Goal: Task Accomplishment & Management: Manage account settings

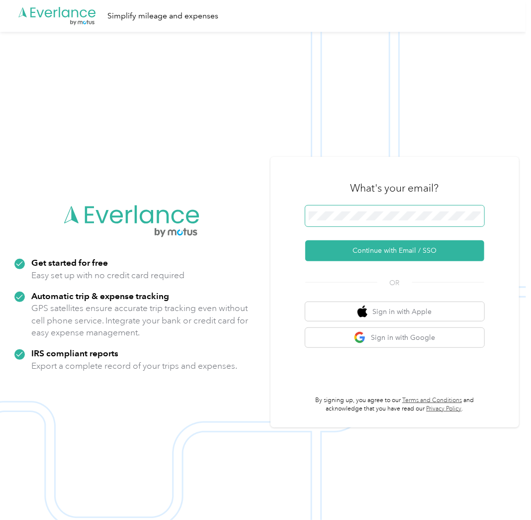
click at [394, 206] on span at bounding box center [394, 215] width 179 height 21
click at [398, 222] on span at bounding box center [394, 215] width 179 height 21
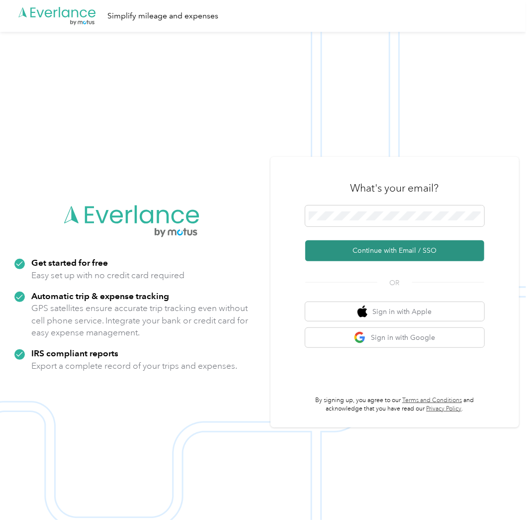
click at [402, 249] on button "Continue with Email / SSO" at bounding box center [394, 250] width 179 height 21
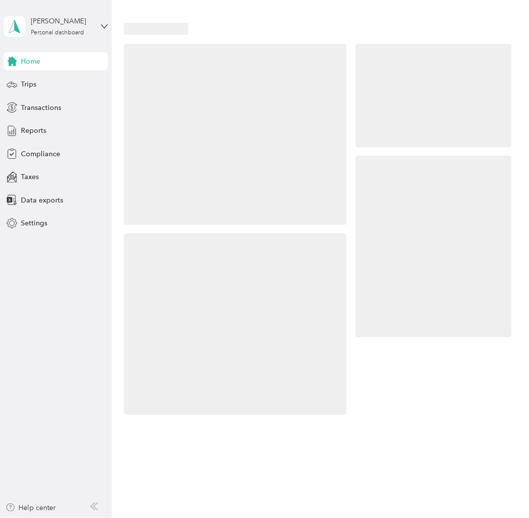
click at [395, 240] on div at bounding box center [433, 246] width 157 height 181
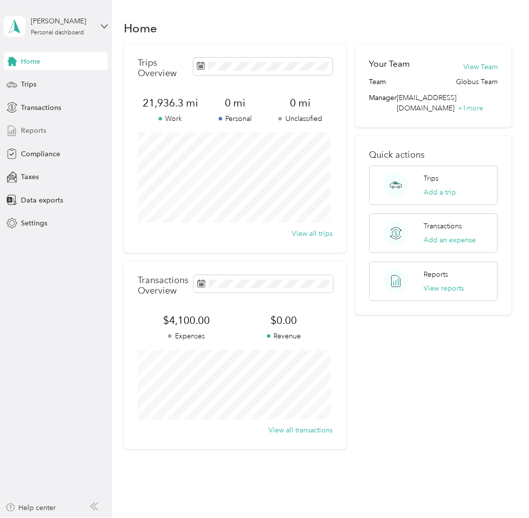
click at [45, 130] on span "Reports" at bounding box center [33, 130] width 25 height 10
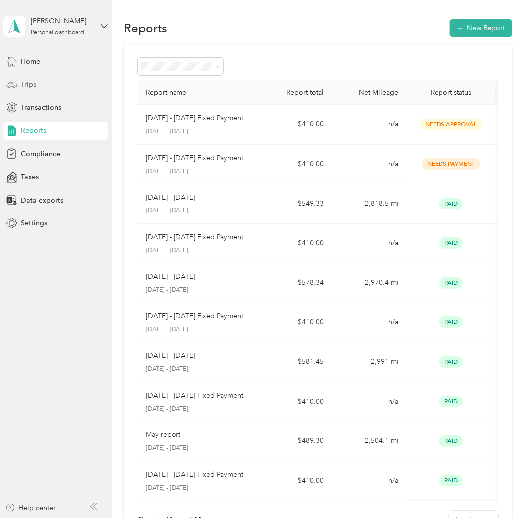
click at [32, 84] on span "Trips" at bounding box center [28, 84] width 15 height 10
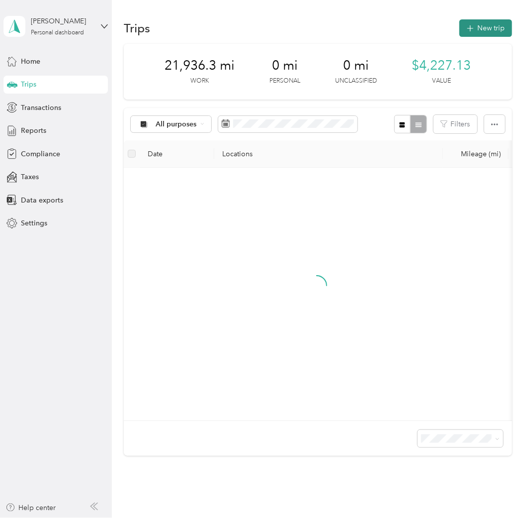
click at [481, 27] on button "New trip" at bounding box center [485, 27] width 53 height 17
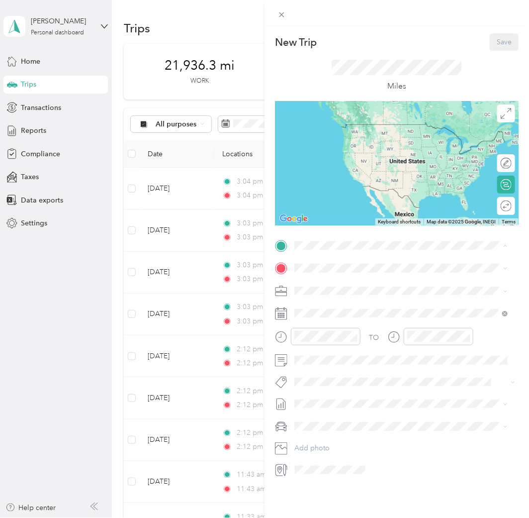
click at [362, 291] on span "355 North Halsted Street, 60661, Chicago, Illinois, United States" at bounding box center [362, 295] width 99 height 8
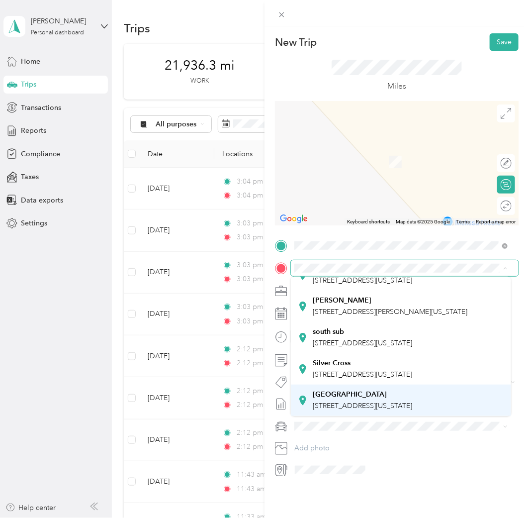
scroll to position [111, 0]
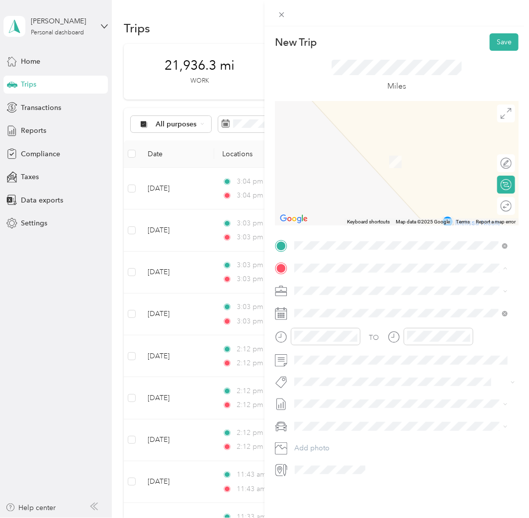
click at [372, 390] on div "Riverside 375 North Wall Street, 60901, Kankakee, Illinois, United States" at bounding box center [362, 400] width 99 height 21
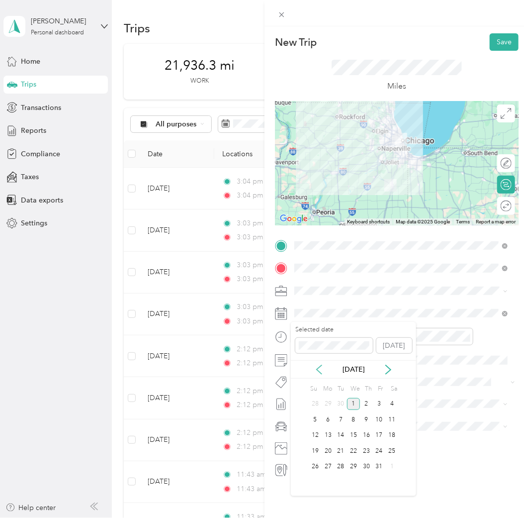
click at [321, 368] on icon at bounding box center [319, 369] width 10 height 10
click at [329, 401] on div "1" at bounding box center [328, 404] width 13 height 12
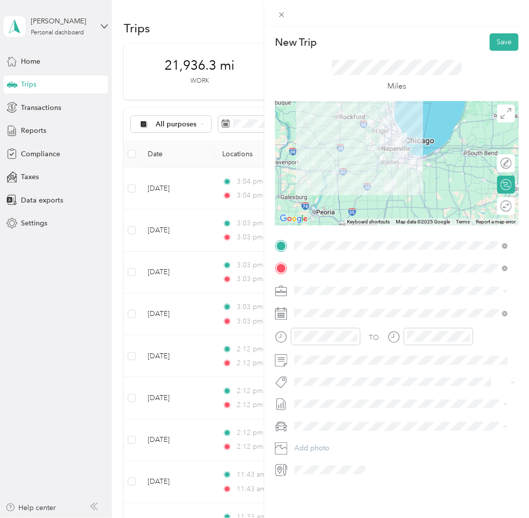
click at [359, 459] on span "Toyota 4Runner TRD Pro" at bounding box center [337, 460] width 78 height 8
click at [499, 204] on div at bounding box center [501, 206] width 21 height 10
click at [498, 38] on button "Save" at bounding box center [504, 41] width 29 height 17
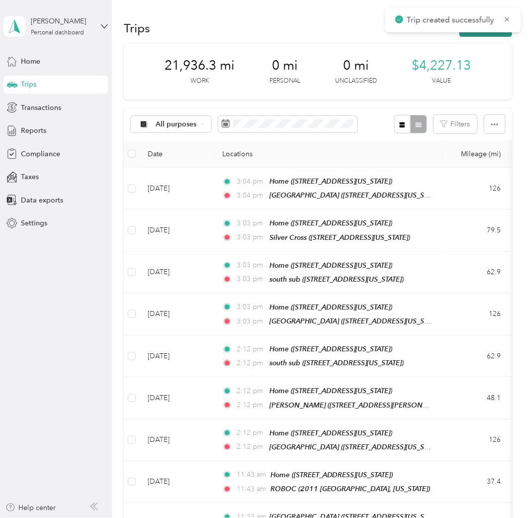
click at [469, 32] on icon "button" at bounding box center [469, 28] width 11 height 11
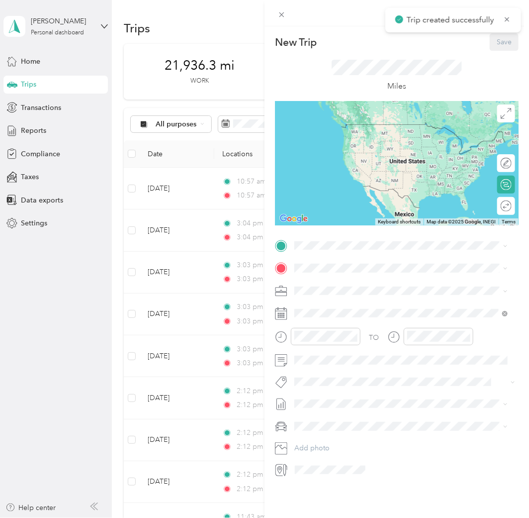
click at [353, 281] on div "Home" at bounding box center [362, 283] width 99 height 9
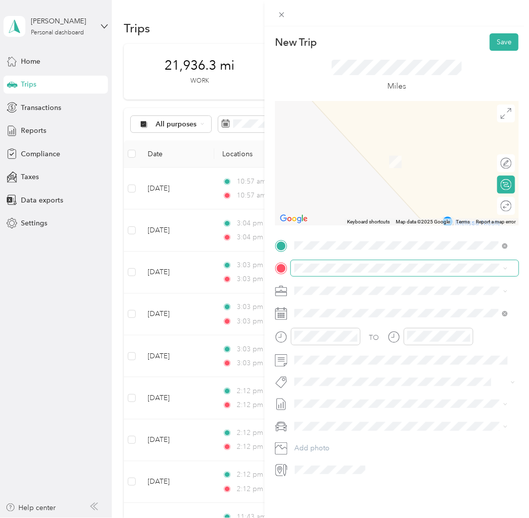
click at [351, 273] on span at bounding box center [405, 267] width 228 height 15
click at [382, 390] on div "Riverside 375 North Wall Street, 60901, Kankakee, Illinois, United States" at bounding box center [362, 400] width 99 height 21
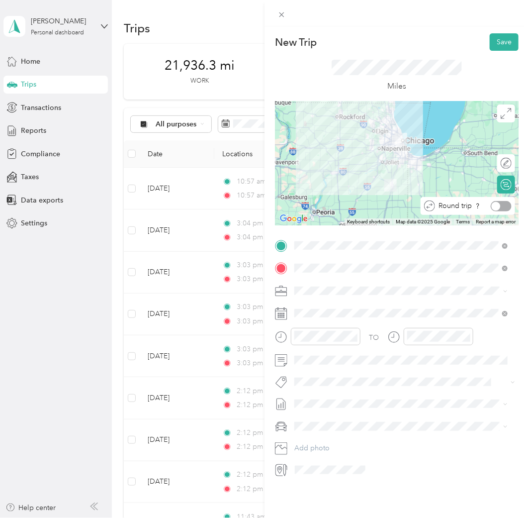
click at [498, 205] on div at bounding box center [501, 206] width 21 height 10
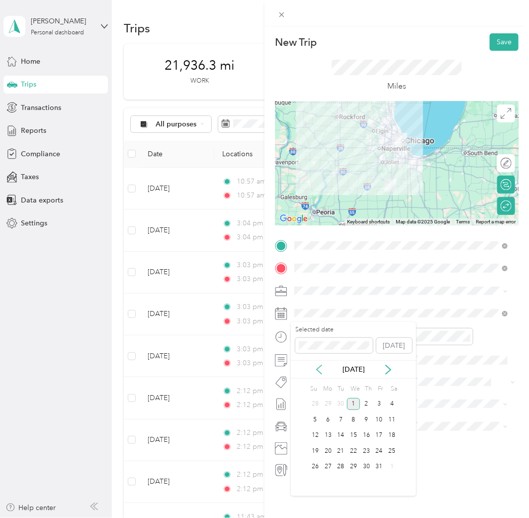
click at [319, 368] on icon at bounding box center [319, 369] width 10 height 10
click at [344, 403] on div "2" at bounding box center [341, 404] width 13 height 12
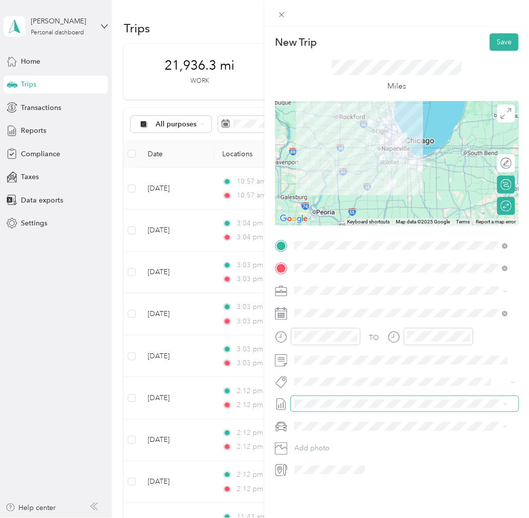
scroll to position [3, 0]
click at [352, 459] on li "Toyota 4Runner TRD Pro" at bounding box center [401, 457] width 220 height 17
click at [493, 37] on button "Save" at bounding box center [504, 41] width 29 height 17
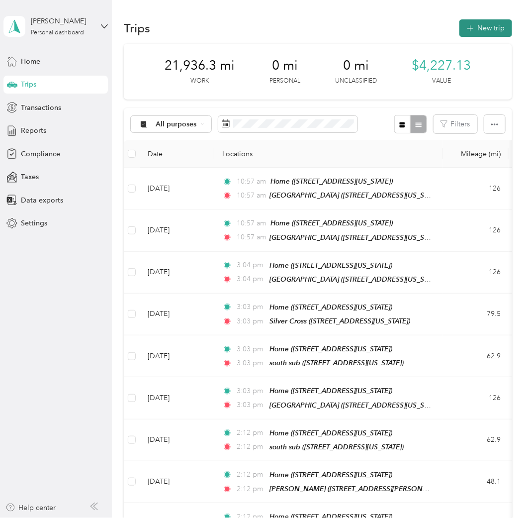
click at [478, 25] on button "New trip" at bounding box center [485, 27] width 53 height 17
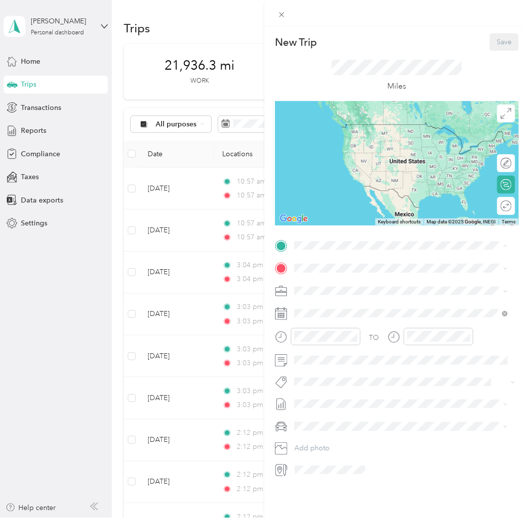
click at [385, 281] on div "Home" at bounding box center [362, 284] width 99 height 9
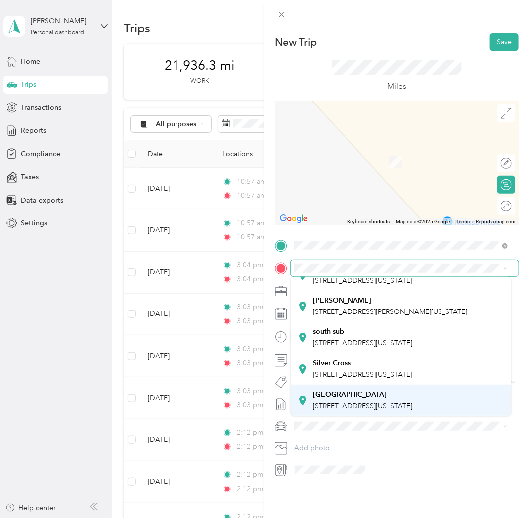
scroll to position [111, 0]
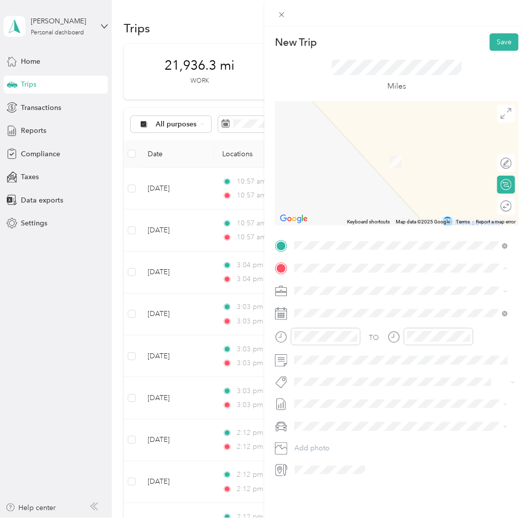
click at [400, 390] on div "Riverside 375 North Wall Street, 60901, Kankakee, Illinois, United States" at bounding box center [362, 400] width 99 height 21
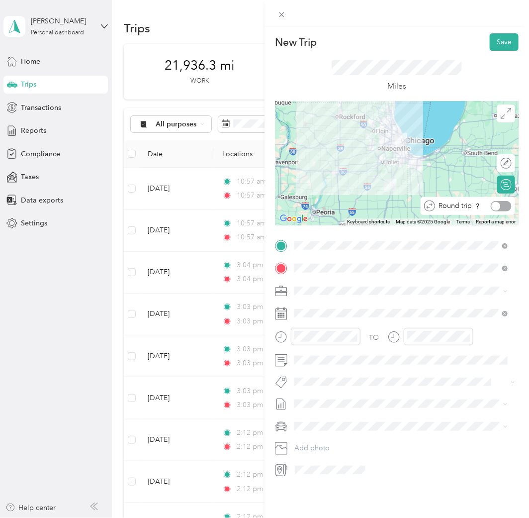
click at [500, 209] on div at bounding box center [501, 206] width 21 height 10
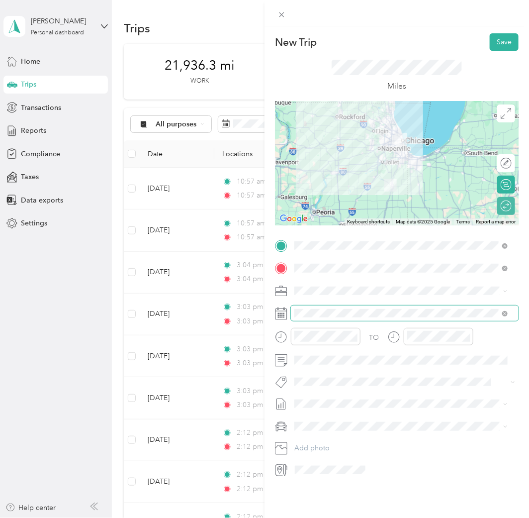
click at [334, 318] on span at bounding box center [405, 312] width 228 height 15
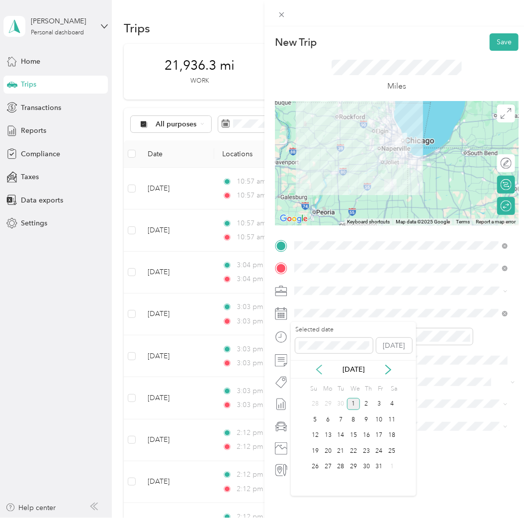
click at [314, 367] on icon at bounding box center [319, 369] width 10 height 10
click at [355, 404] on div "3" at bounding box center [353, 404] width 13 height 12
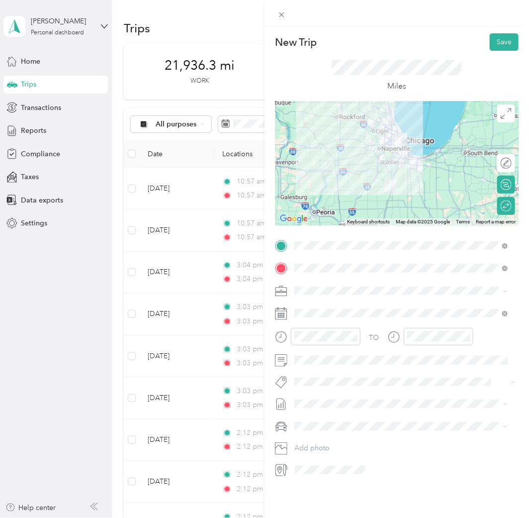
click at [351, 419] on span at bounding box center [405, 425] width 228 height 15
click at [352, 451] on li "Toyota 4Runner TRD Pro" at bounding box center [401, 454] width 220 height 17
click at [503, 40] on button "Save" at bounding box center [504, 41] width 29 height 17
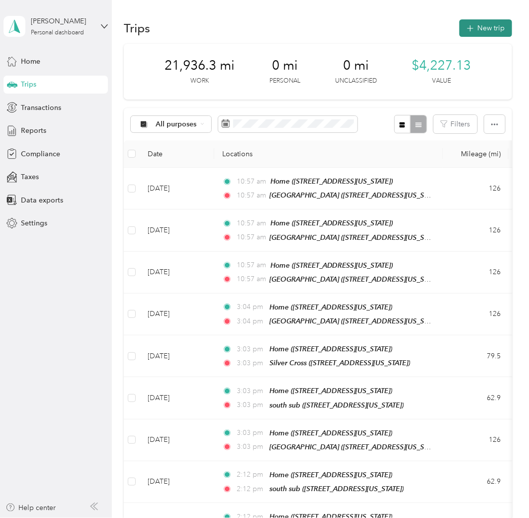
click at [468, 27] on icon "button" at bounding box center [469, 28] width 11 height 11
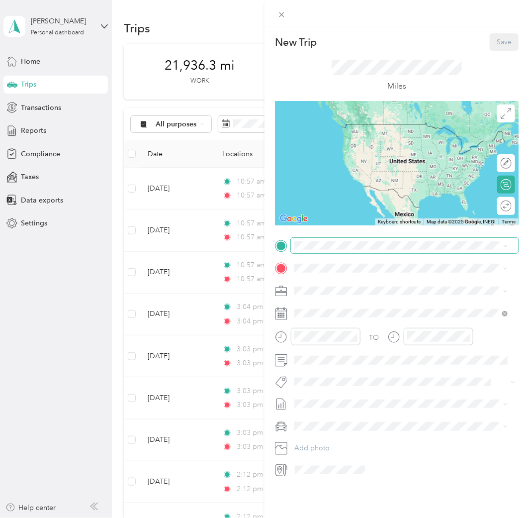
click at [335, 251] on span at bounding box center [405, 245] width 228 height 15
click at [343, 287] on div "Home 355 North Halsted Street, 60661, Chicago, Illinois, United States" at bounding box center [362, 290] width 99 height 21
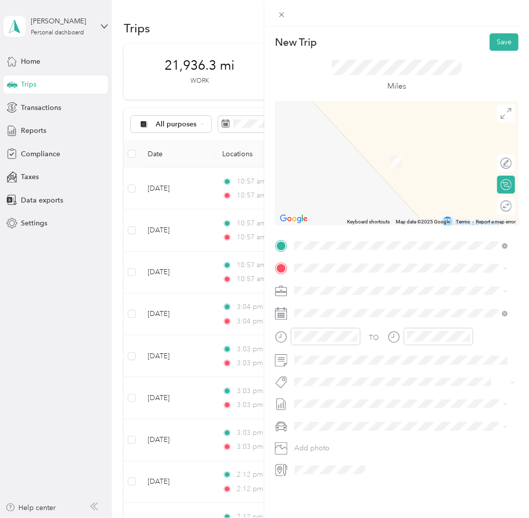
click at [375, 367] on span "1900 Silver Cross Boulevard, 60451, New Lenox, Illinois, United States" at bounding box center [362, 371] width 99 height 8
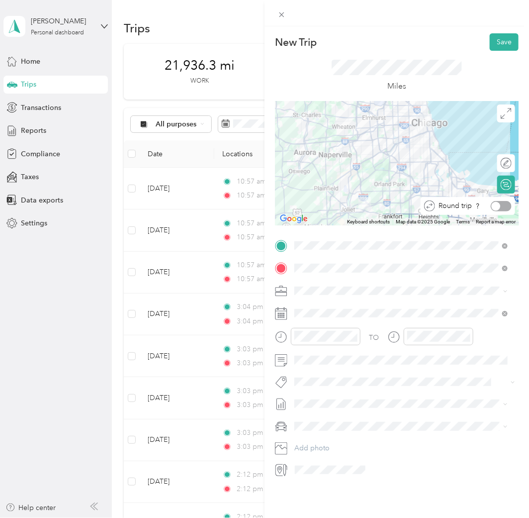
click at [500, 208] on div at bounding box center [501, 206] width 21 height 10
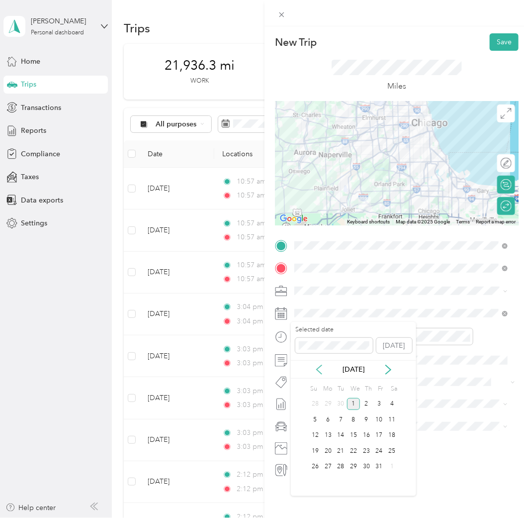
click at [319, 371] on icon at bounding box center [319, 369] width 5 height 9
click at [363, 405] on div "4" at bounding box center [366, 404] width 13 height 12
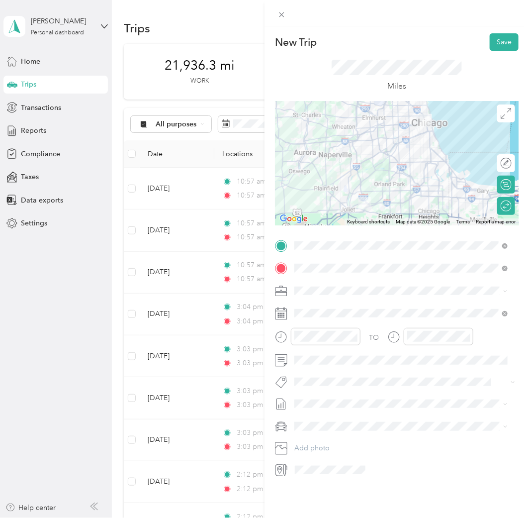
click at [342, 434] on span "Sep 1 - 30, 2025" at bounding box center [319, 436] width 50 height 10
click at [348, 439] on div "Toyota 4Runner" at bounding box center [401, 443] width 206 height 10
click at [495, 45] on button "Save" at bounding box center [504, 41] width 29 height 17
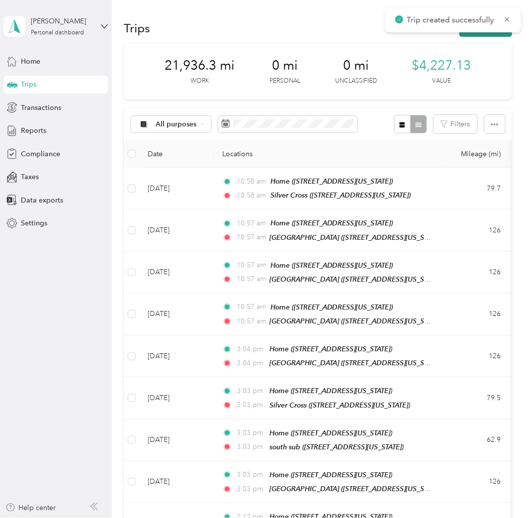
click at [486, 34] on button "New trip" at bounding box center [485, 27] width 53 height 17
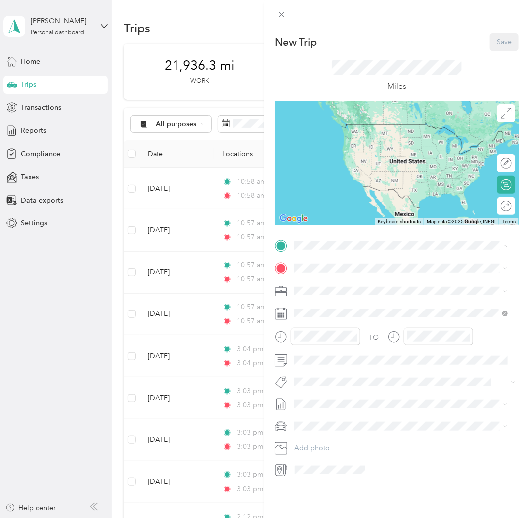
click at [358, 294] on span "355 North Halsted Street, 60661, Chicago, Illinois, United States" at bounding box center [362, 295] width 99 height 8
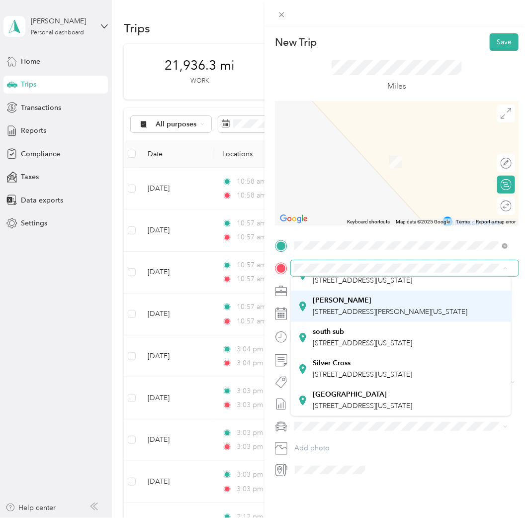
scroll to position [111, 0]
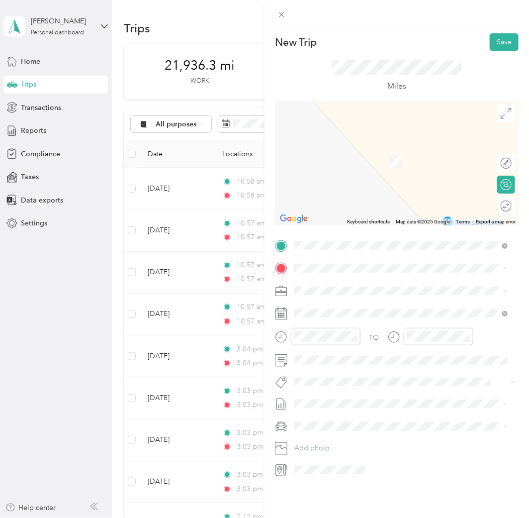
click at [377, 327] on div "south sub 9200 Calumet Avenue, 46321, Munster, Indiana, United States" at bounding box center [362, 337] width 99 height 21
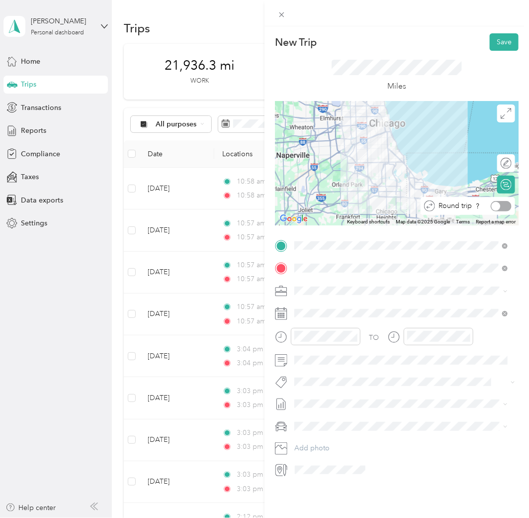
click at [501, 209] on div at bounding box center [501, 206] width 21 height 10
click at [343, 437] on div "TO Add photo" at bounding box center [397, 358] width 244 height 240
click at [346, 440] on span "Toyota 4Runner" at bounding box center [323, 438] width 50 height 8
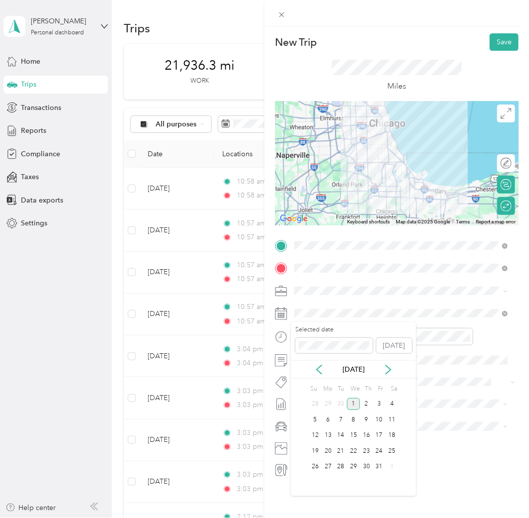
click at [324, 372] on div "Oct 2025" at bounding box center [353, 369] width 125 height 10
click at [320, 368] on icon at bounding box center [319, 369] width 10 height 10
click at [374, 405] on div "5" at bounding box center [379, 404] width 13 height 12
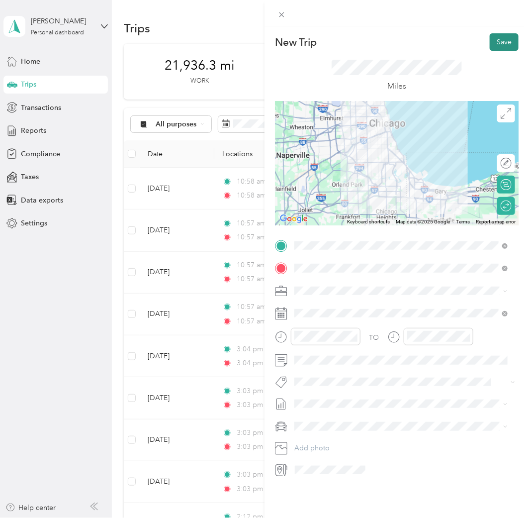
click at [490, 43] on button "Save" at bounding box center [504, 41] width 29 height 17
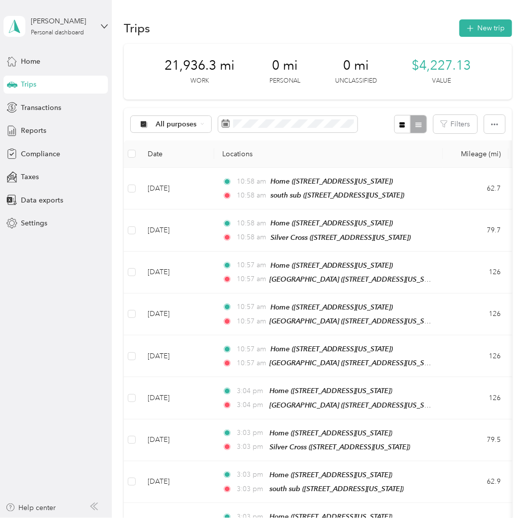
click at [470, 37] on div "Trips New trip" at bounding box center [318, 27] width 388 height 21
click at [473, 31] on button "New trip" at bounding box center [485, 27] width 53 height 17
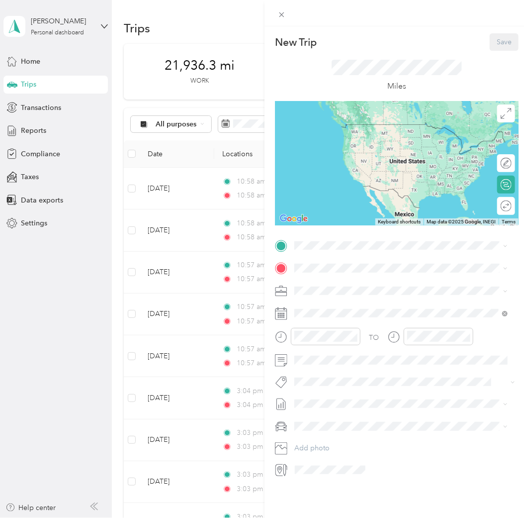
click at [353, 291] on span "355 North Halsted Street, 60661, Chicago, Illinois, United States" at bounding box center [362, 291] width 99 height 8
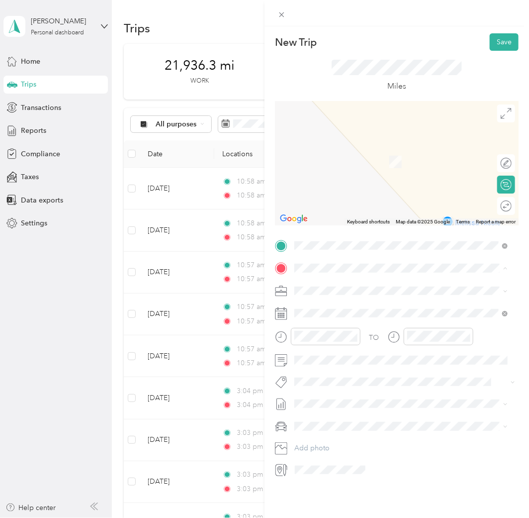
click at [367, 327] on div "south sub 9200 Calumet Avenue, 46321, Munster, Indiana, United States" at bounding box center [362, 337] width 99 height 21
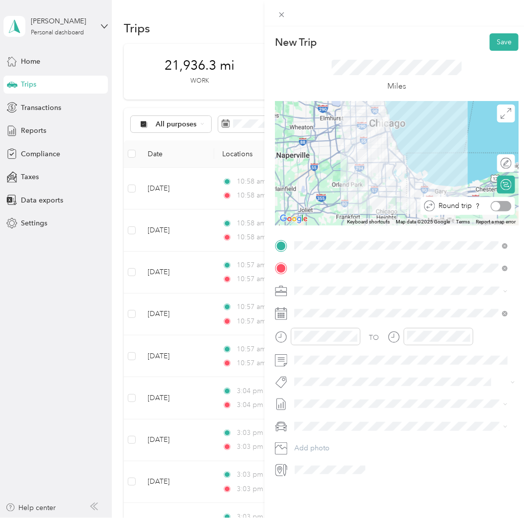
click at [503, 206] on div at bounding box center [501, 206] width 21 height 10
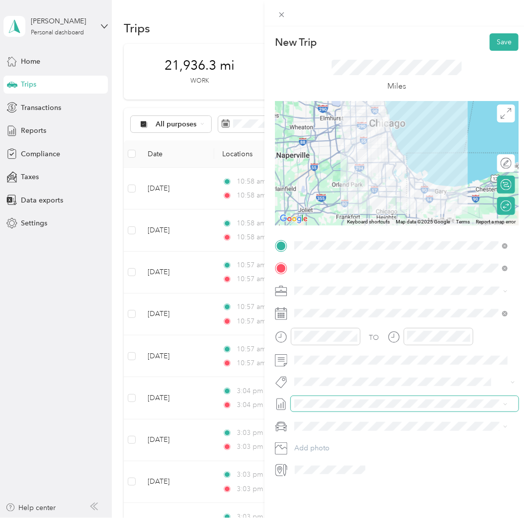
click at [347, 408] on span at bounding box center [405, 403] width 228 height 15
click at [350, 431] on span at bounding box center [405, 425] width 228 height 15
click at [341, 455] on div "Toyota 4Runner TRD Pro" at bounding box center [401, 458] width 206 height 10
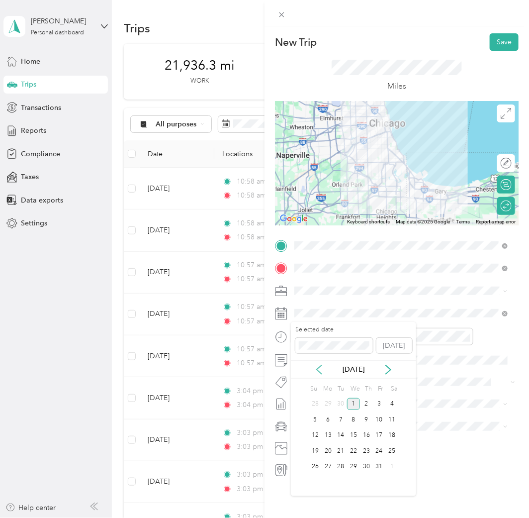
click at [315, 366] on icon at bounding box center [319, 369] width 10 height 10
click at [390, 403] on div "6" at bounding box center [392, 404] width 13 height 12
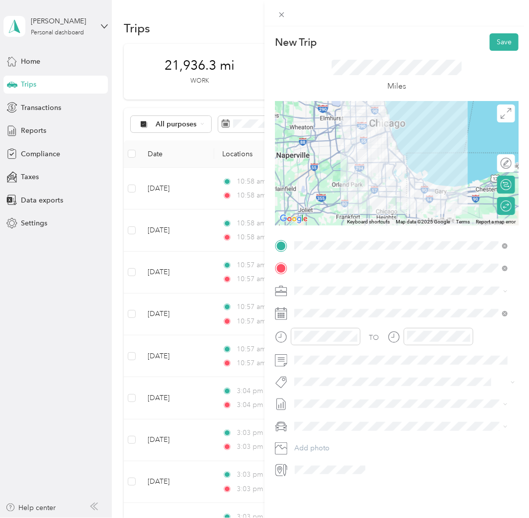
click at [347, 435] on span "Sep 1 - 30, 2025 Draft" at bounding box center [401, 433] width 206 height 9
click at [498, 40] on button "Save" at bounding box center [504, 41] width 29 height 17
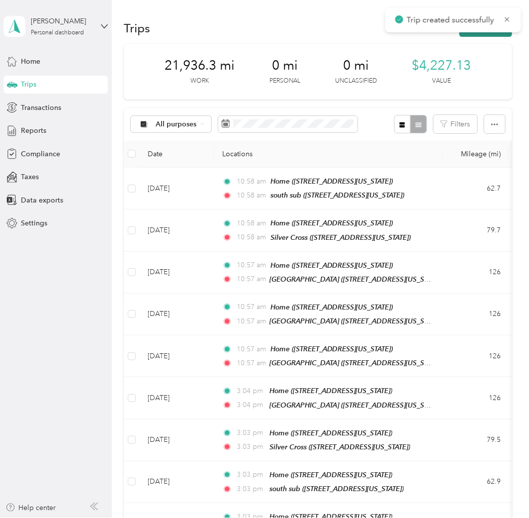
click at [471, 33] on button "New trip" at bounding box center [485, 27] width 53 height 17
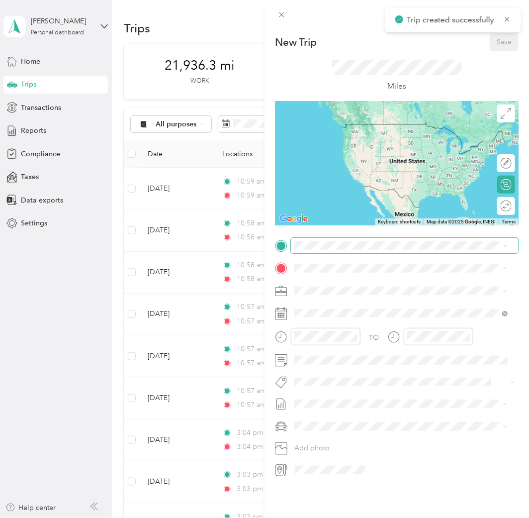
click at [309, 251] on span at bounding box center [405, 245] width 228 height 15
click at [339, 287] on div "Home 355 North Halsted Street, 60661, Chicago, Illinois, United States" at bounding box center [362, 290] width 99 height 21
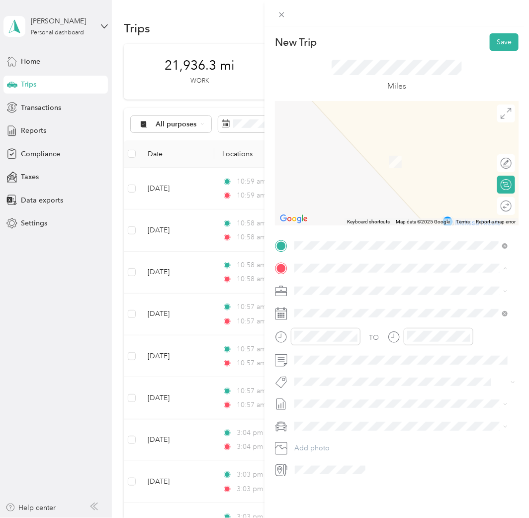
click at [370, 401] on span "375 North Wall Street, 60901, Kankakee, Illinois, United States" at bounding box center [362, 405] width 99 height 8
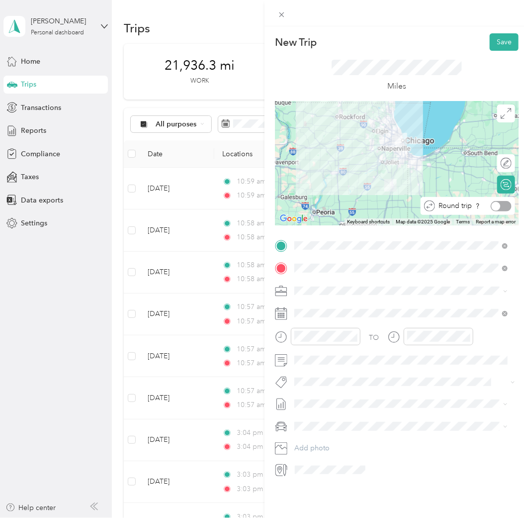
click at [496, 206] on div at bounding box center [501, 206] width 21 height 10
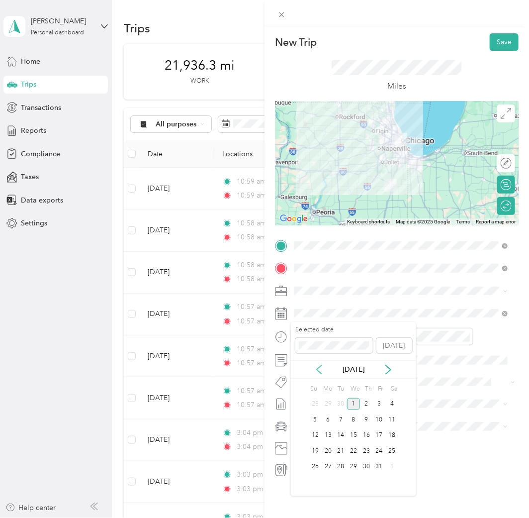
click at [320, 367] on icon at bounding box center [319, 369] width 10 height 10
click at [313, 420] on div "7" at bounding box center [315, 419] width 13 height 12
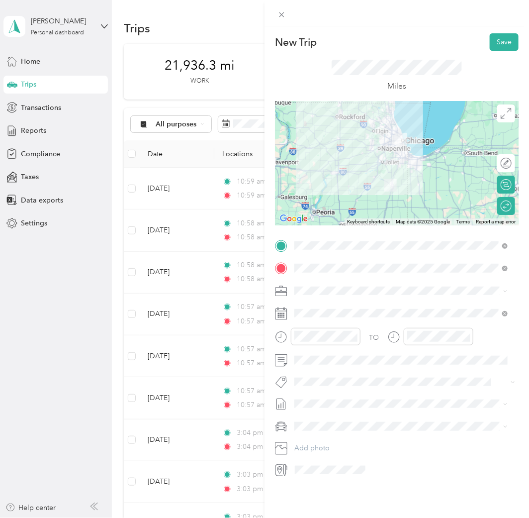
click at [364, 454] on li "Toyota 4Runner TRD Pro" at bounding box center [401, 458] width 220 height 17
click at [342, 433] on span "Sep 1 - 30, 2025" at bounding box center [319, 436] width 50 height 10
click at [494, 40] on button "Save" at bounding box center [504, 41] width 29 height 17
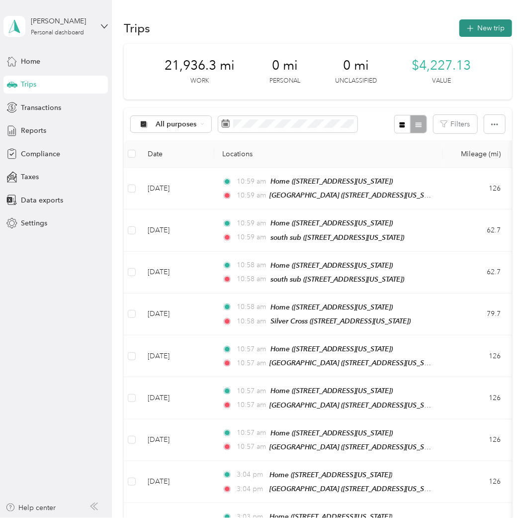
click at [486, 30] on button "New trip" at bounding box center [485, 27] width 53 height 17
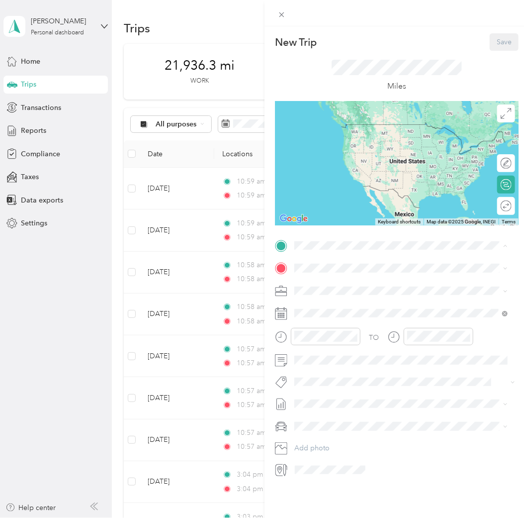
click at [340, 284] on div "Home 355 North Halsted Street, 60661, Chicago, Illinois, United States" at bounding box center [362, 290] width 99 height 21
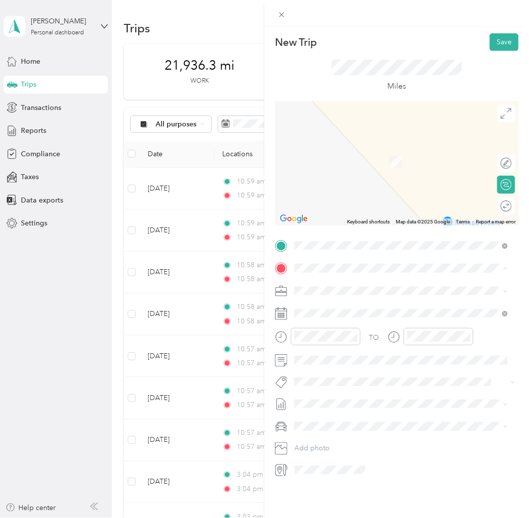
click at [407, 365] on div "Silver Cross 1900 Silver Cross Boulevard, 60451, New Lenox, Illinois, United St…" at bounding box center [401, 368] width 206 height 24
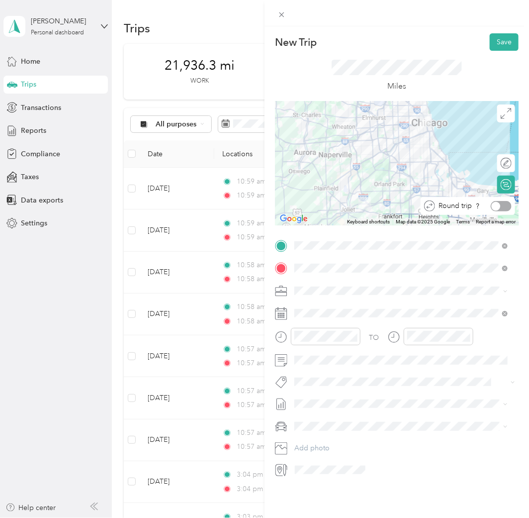
click at [500, 204] on div at bounding box center [501, 206] width 21 height 10
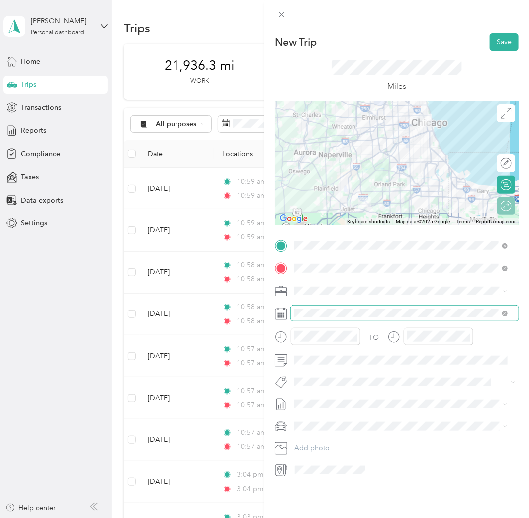
click at [378, 320] on span at bounding box center [405, 312] width 228 height 15
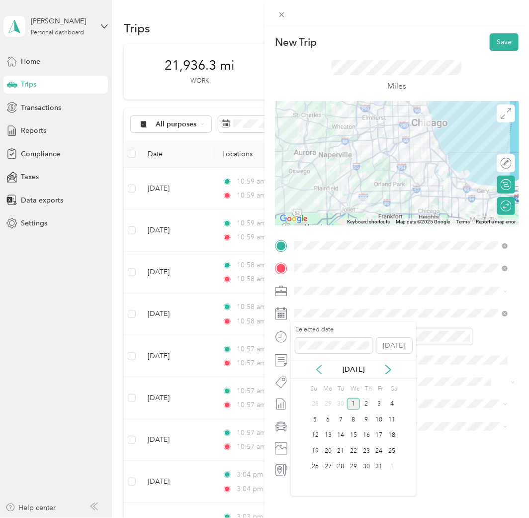
click at [323, 368] on icon at bounding box center [319, 369] width 10 height 10
click at [326, 421] on div "8" at bounding box center [328, 419] width 13 height 12
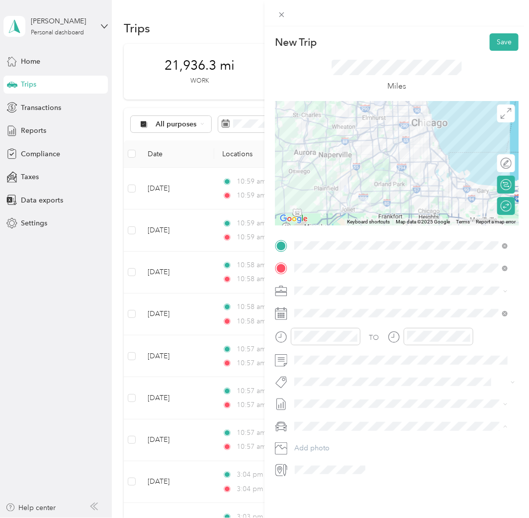
click at [361, 461] on li "Toyota 4Runner TRD Pro" at bounding box center [401, 460] width 220 height 17
click at [352, 437] on li "Sep 1 - 30, 2025 Draft" at bounding box center [401, 433] width 220 height 16
click at [503, 42] on button "Save" at bounding box center [504, 41] width 29 height 17
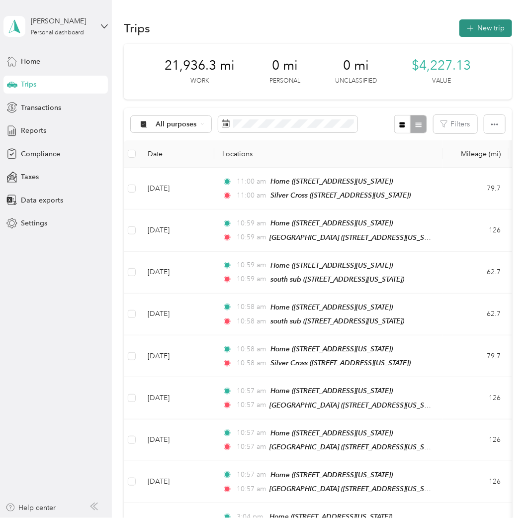
click at [478, 36] on button "New trip" at bounding box center [485, 27] width 53 height 17
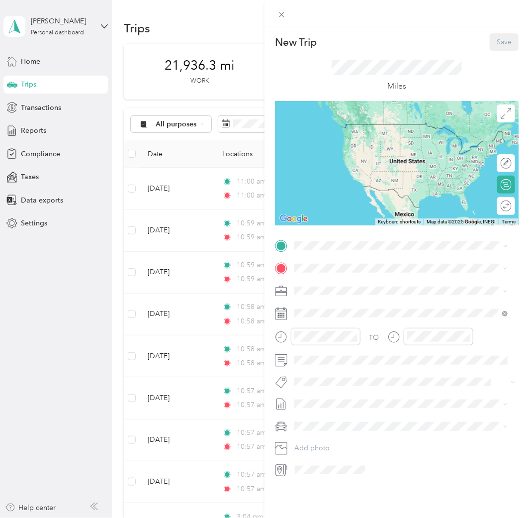
click at [355, 367] on div "Riverside 375 North Wall Street, 60901, Kankakee, Illinois, United States" at bounding box center [362, 377] width 99 height 21
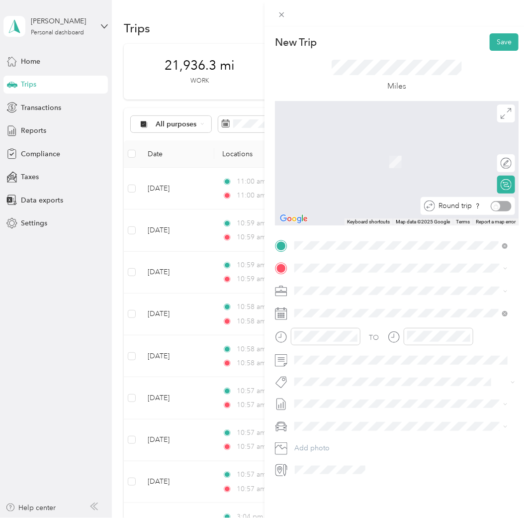
click at [497, 205] on div "Round trip" at bounding box center [473, 206] width 77 height 10
click at [391, 310] on div "Home 355 North Halsted Street, 60661, Chicago, Illinois, United States" at bounding box center [362, 313] width 99 height 21
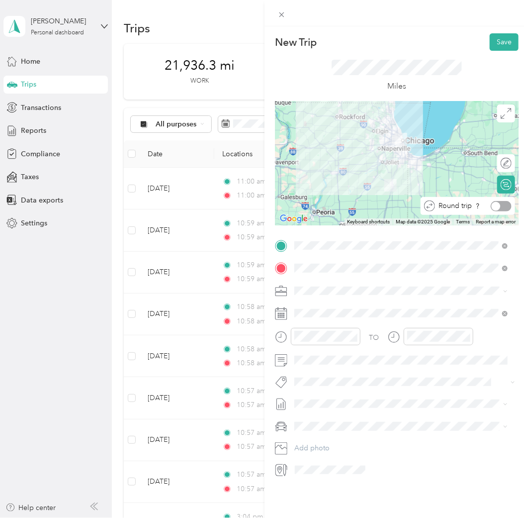
click at [500, 204] on div at bounding box center [501, 206] width 21 height 10
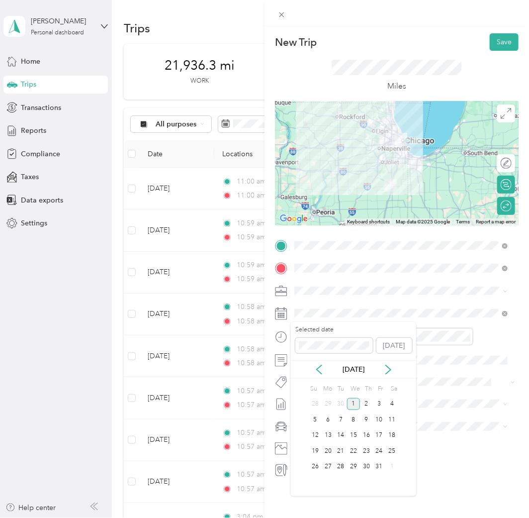
drag, startPoint x: 317, startPoint y: 371, endPoint x: 330, endPoint y: 375, distance: 13.7
click at [319, 372] on icon at bounding box center [319, 369] width 10 height 10
click at [340, 420] on div "9" at bounding box center [341, 419] width 13 height 12
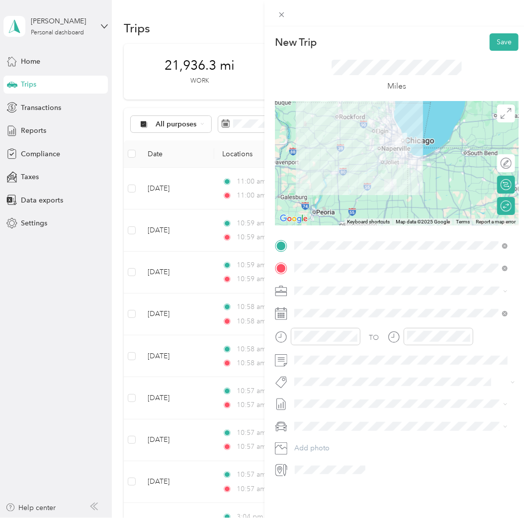
click at [340, 458] on span "Toyota 4Runner TRD Pro" at bounding box center [337, 456] width 78 height 8
click at [345, 396] on span at bounding box center [405, 403] width 228 height 15
click at [348, 433] on span "Sep 1 - 30, 2025 Draft" at bounding box center [401, 431] width 206 height 9
click at [497, 41] on button "Save" at bounding box center [504, 41] width 29 height 17
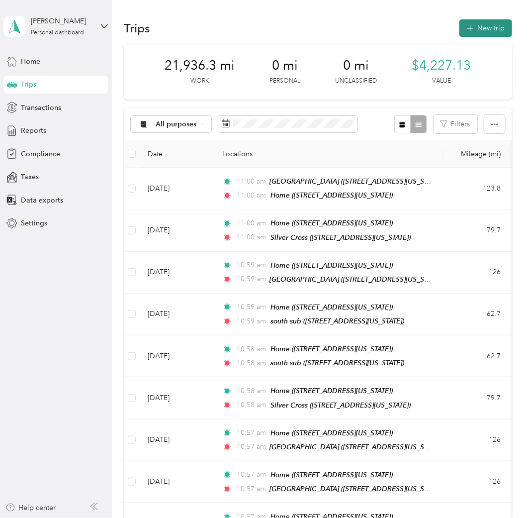
click at [473, 31] on button "New trip" at bounding box center [485, 27] width 53 height 17
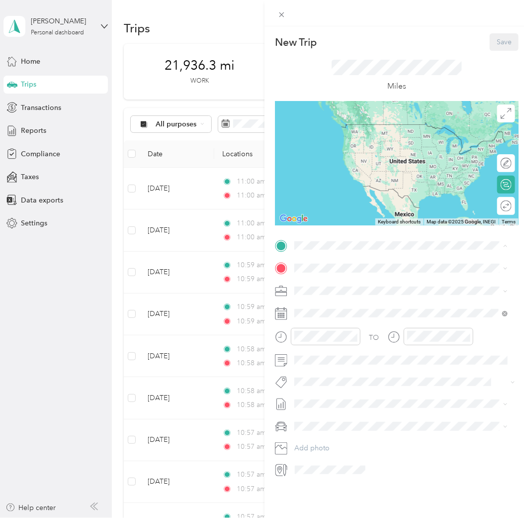
click at [349, 297] on div "Home 355 North Halsted Street, 60661, Chicago, Illinois, United States" at bounding box center [362, 290] width 99 height 21
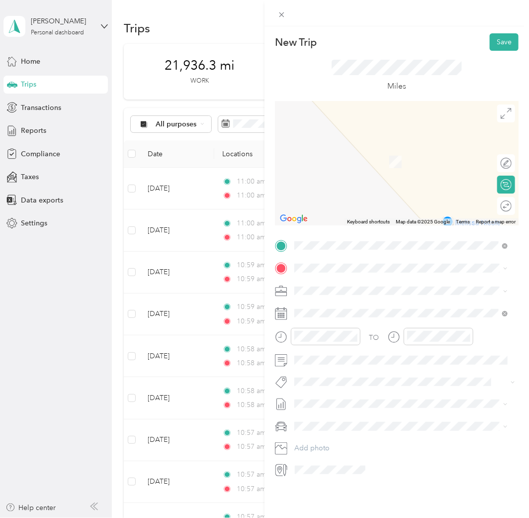
click at [360, 362] on div "Silver Cross 1900 Silver Cross Boulevard, 60451, New Lenox, Illinois, United St…" at bounding box center [362, 367] width 99 height 21
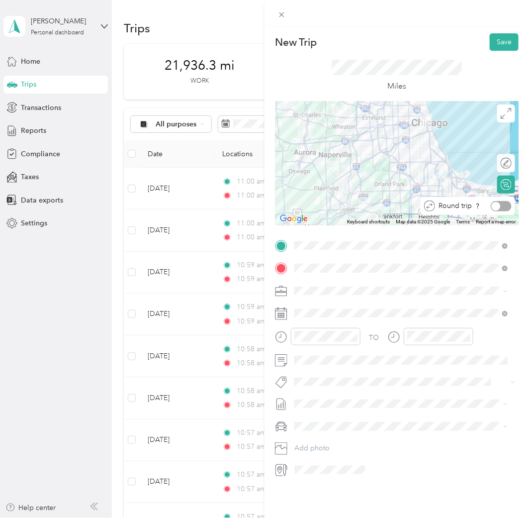
click at [497, 204] on div at bounding box center [501, 206] width 21 height 10
click at [346, 429] on span at bounding box center [405, 425] width 228 height 15
click at [350, 462] on li "Toyota 4Runner TRD Pro" at bounding box center [401, 458] width 220 height 17
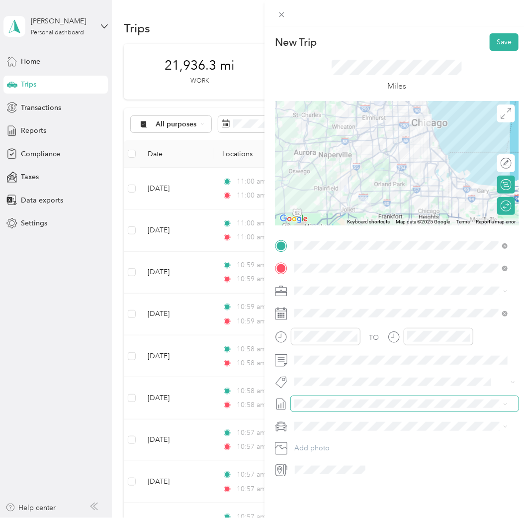
click at [345, 518] on div "New Trip Save This trip cannot be edited because it is either under review, app…" at bounding box center [262, 518] width 524 height 0
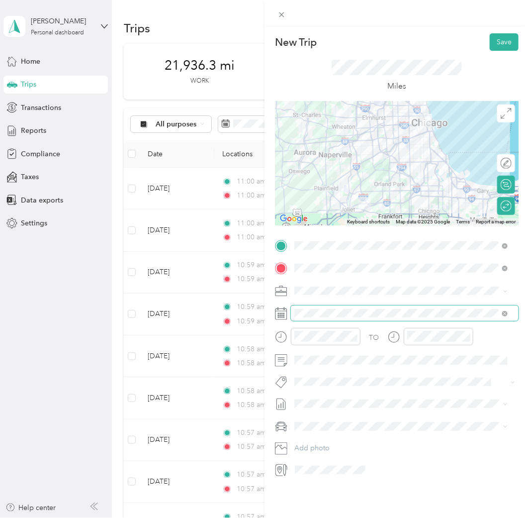
click at [341, 307] on span at bounding box center [405, 312] width 228 height 15
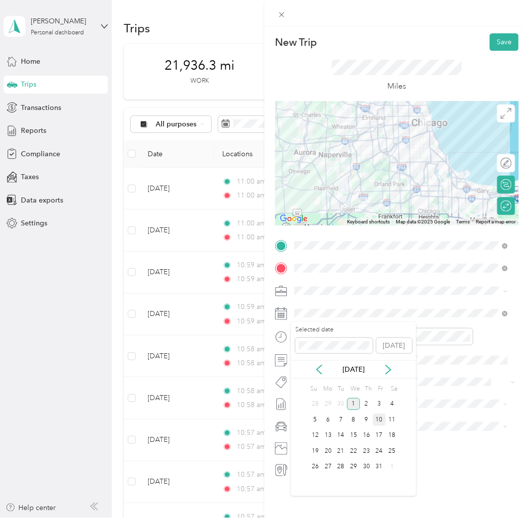
click at [379, 422] on div "10" at bounding box center [379, 419] width 13 height 12
click at [328, 369] on div "Oct 2025" at bounding box center [353, 369] width 125 height 10
click at [320, 368] on icon at bounding box center [319, 369] width 10 height 10
click at [350, 420] on div "10" at bounding box center [353, 419] width 13 height 12
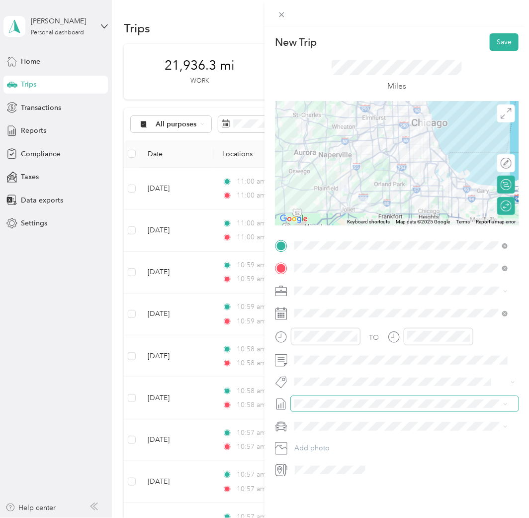
click at [350, 408] on span at bounding box center [405, 403] width 228 height 15
click at [349, 407] on span at bounding box center [405, 403] width 228 height 15
click at [347, 430] on li "Sep 1 - 30, 2025 Draft" at bounding box center [401, 436] width 220 height 16
drag, startPoint x: 503, startPoint y: 32, endPoint x: 500, endPoint y: 39, distance: 7.1
click at [503, 33] on div "New Trip Save This trip cannot be edited because it is either under review, app…" at bounding box center [396, 285] width 264 height 518
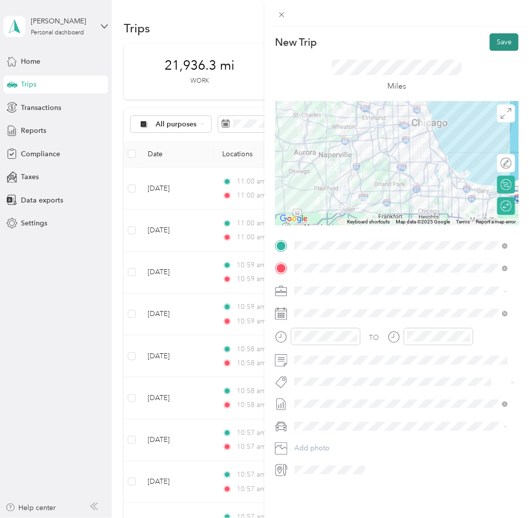
click at [500, 39] on button "Save" at bounding box center [504, 41] width 29 height 17
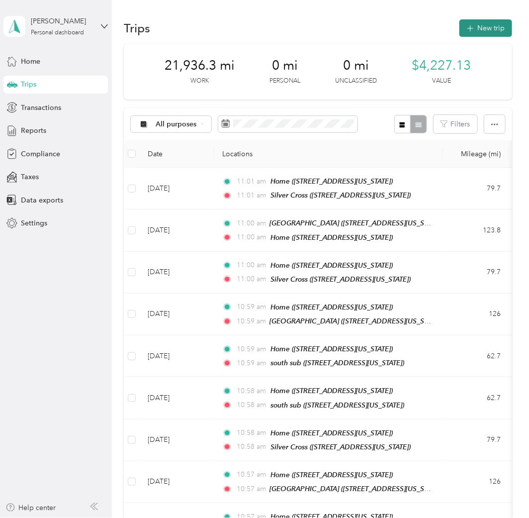
click at [475, 35] on button "New trip" at bounding box center [485, 27] width 53 height 17
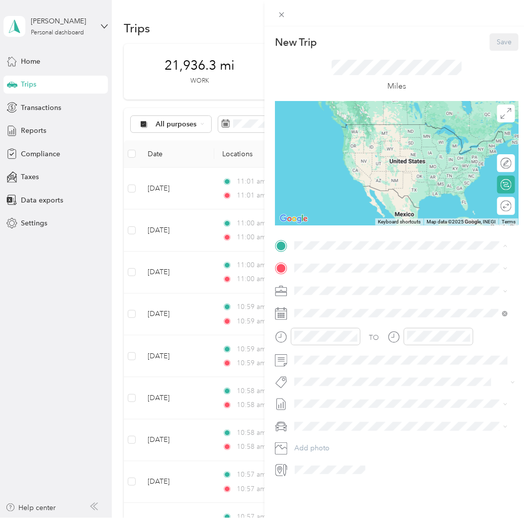
click at [361, 296] on div "Home 355 North Halsted Street, 60661, Chicago, Illinois, United States" at bounding box center [362, 290] width 99 height 21
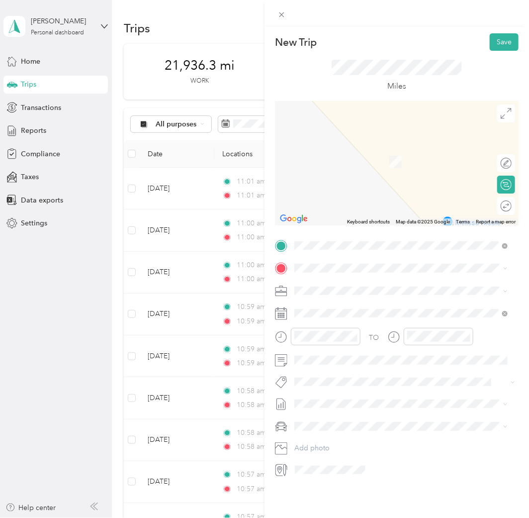
click at [360, 326] on div "south sub 9200 Calumet Avenue, 46321, Munster, Indiana, United States" at bounding box center [362, 336] width 99 height 21
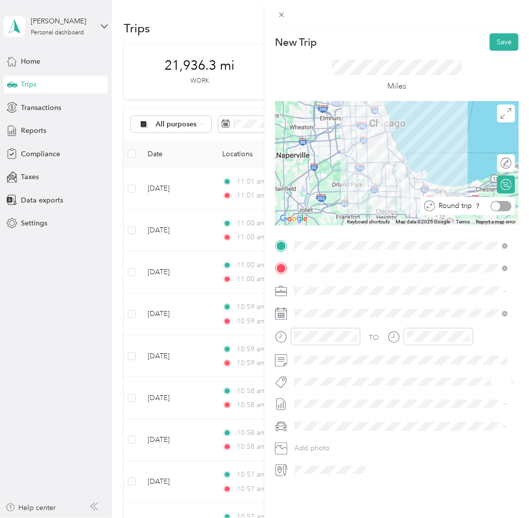
click at [493, 206] on div at bounding box center [501, 206] width 21 height 10
click at [341, 420] on span at bounding box center [405, 425] width 228 height 15
click at [344, 439] on span "Toyota 4Runner" at bounding box center [323, 443] width 50 height 8
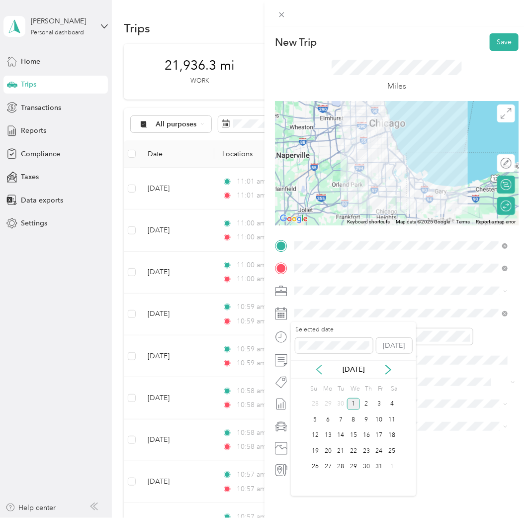
click at [322, 368] on icon at bounding box center [319, 369] width 10 height 10
click at [362, 420] on div "11" at bounding box center [366, 419] width 13 height 12
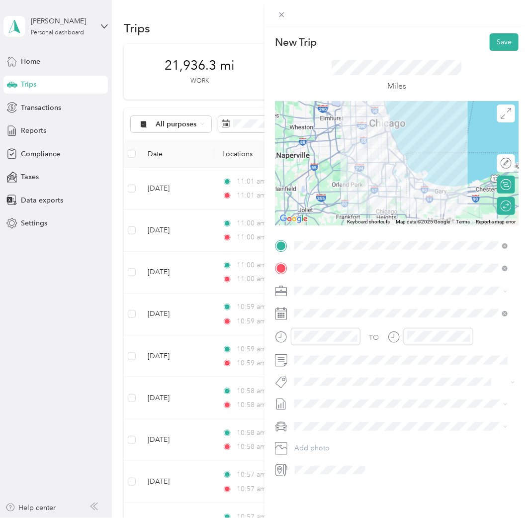
click at [368, 436] on span "Sep 1 - 30, 2025 Draft" at bounding box center [401, 435] width 206 height 9
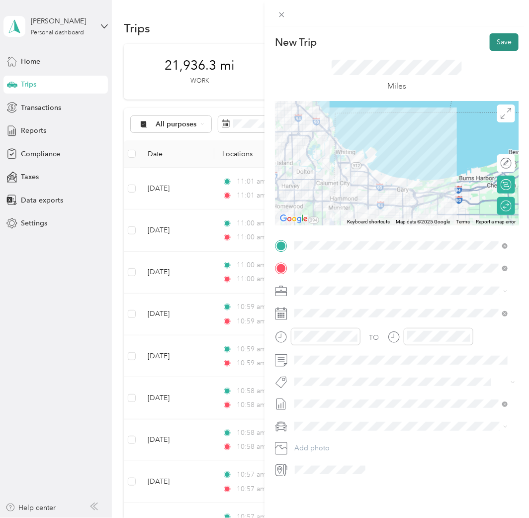
click at [500, 35] on button "Save" at bounding box center [504, 41] width 29 height 17
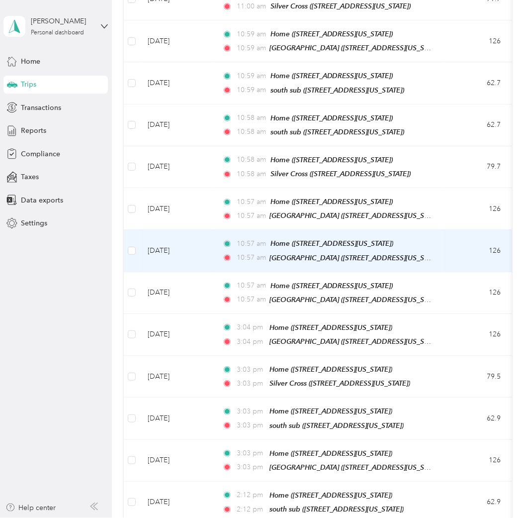
scroll to position [0, 0]
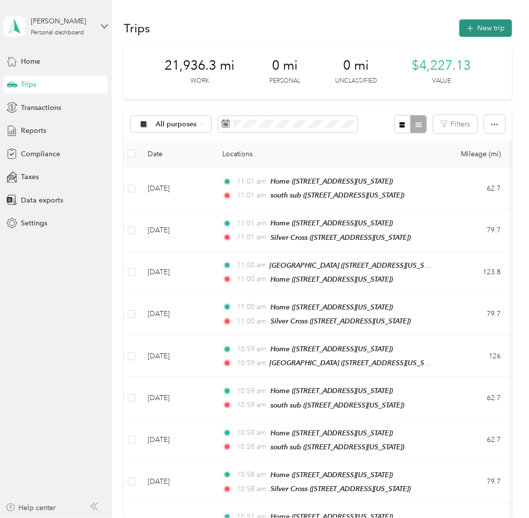
click at [467, 33] on icon "button" at bounding box center [469, 28] width 11 height 11
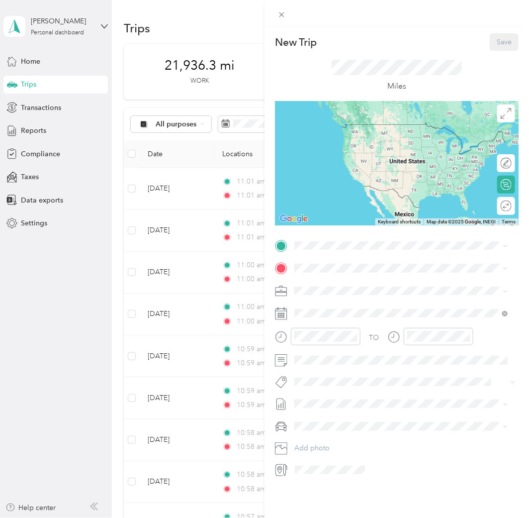
click at [351, 280] on div "Home" at bounding box center [362, 281] width 99 height 9
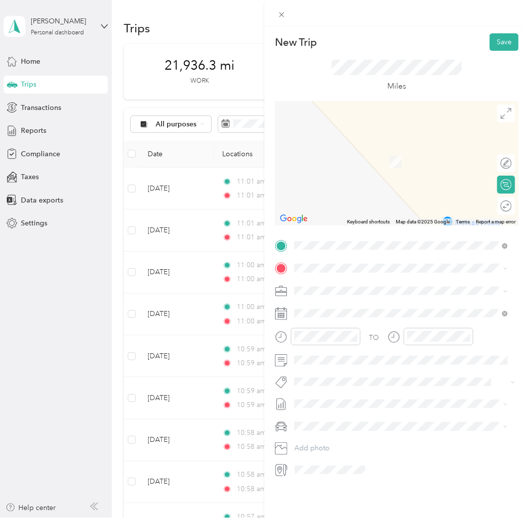
click at [369, 354] on div "ROBOC 2011 York Road, 60523, Oak Brook, Illinois, United States" at bounding box center [362, 344] width 99 height 21
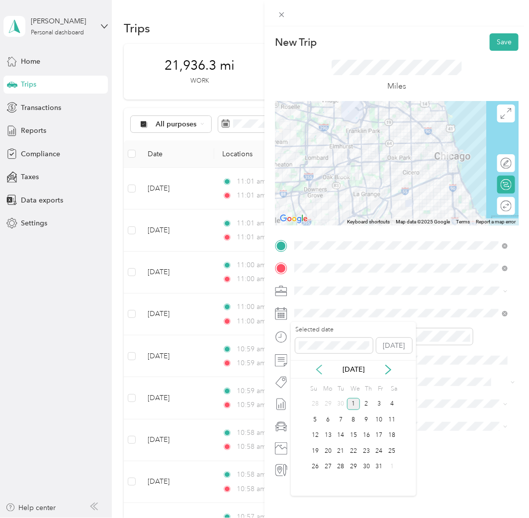
click at [316, 369] on icon at bounding box center [319, 369] width 10 height 10
click at [384, 420] on div "7 8 9 10 11 12 13" at bounding box center [353, 420] width 89 height 16
click at [384, 420] on div "12" at bounding box center [379, 419] width 13 height 12
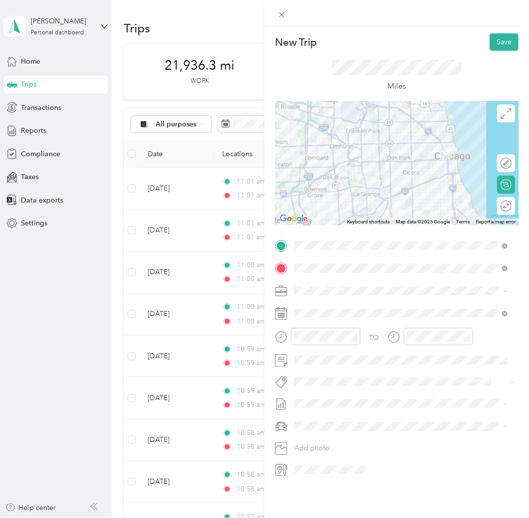
click at [349, 434] on span "Sep 1 - 30, 2025 Draft" at bounding box center [401, 433] width 206 height 9
click at [343, 430] on span at bounding box center [405, 425] width 228 height 15
click at [340, 447] on ol "Toyota 4Runner Toyota 4Runner TRD Pro" at bounding box center [401, 452] width 220 height 35
click at [337, 458] on span "Toyota 4Runner TRD Pro" at bounding box center [337, 460] width 78 height 8
click at [493, 207] on div at bounding box center [501, 206] width 21 height 10
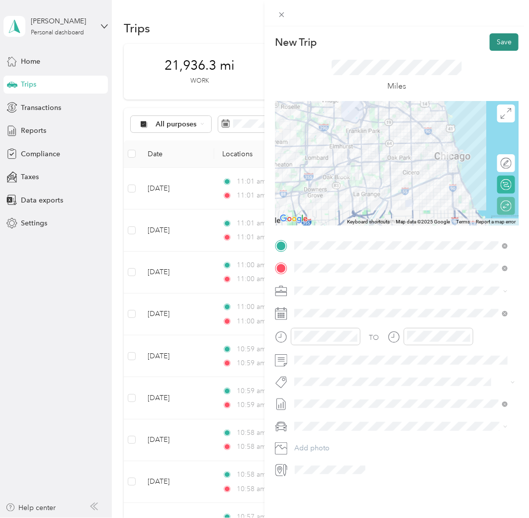
click at [503, 45] on button "Save" at bounding box center [504, 41] width 29 height 17
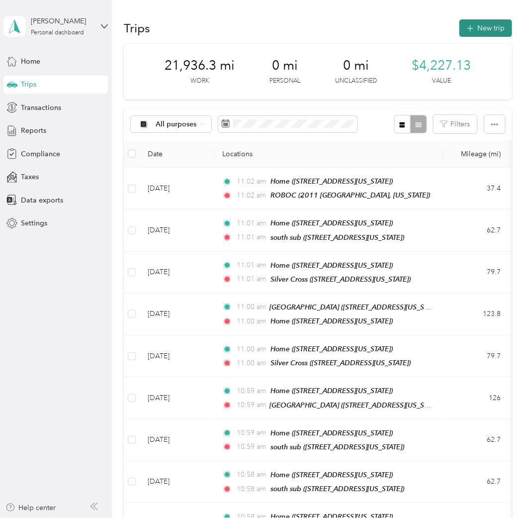
click at [482, 29] on button "New trip" at bounding box center [485, 27] width 53 height 17
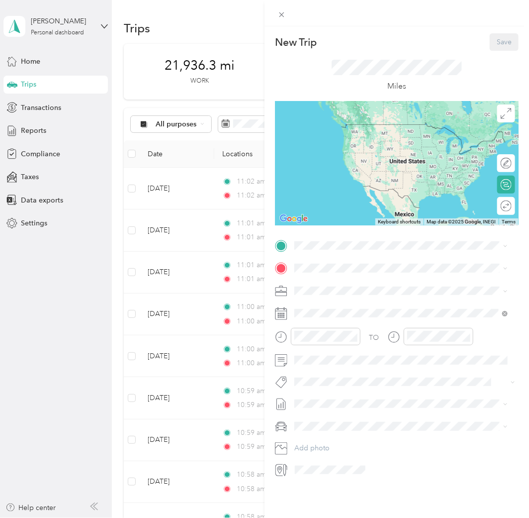
click at [359, 283] on div "Home" at bounding box center [362, 282] width 99 height 9
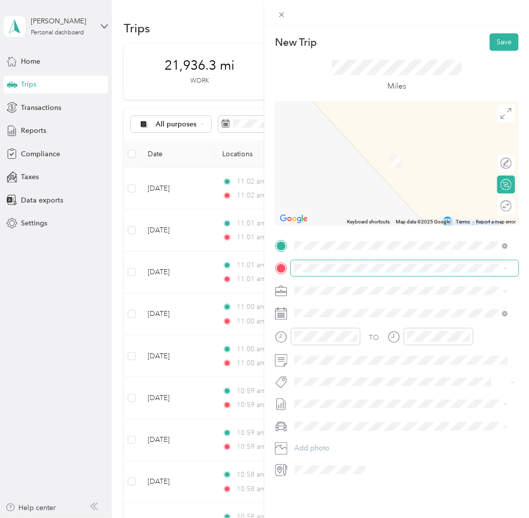
click at [348, 262] on span at bounding box center [405, 267] width 228 height 15
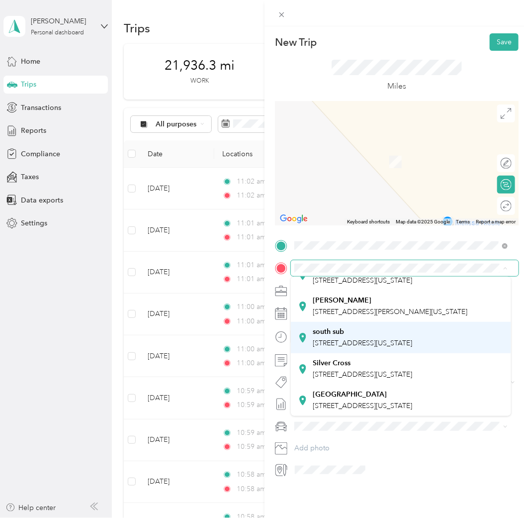
scroll to position [111, 0]
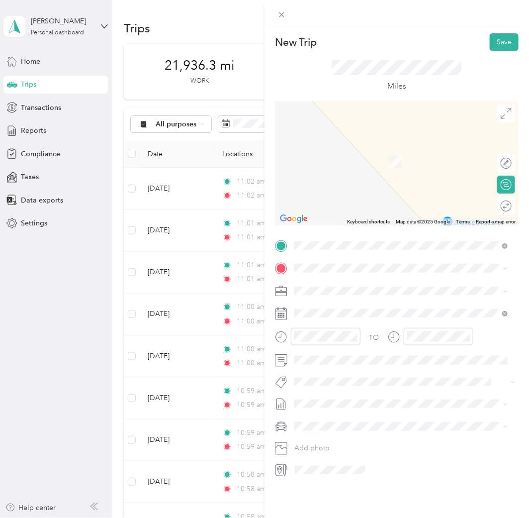
click at [377, 390] on div "Riverside" at bounding box center [362, 394] width 99 height 9
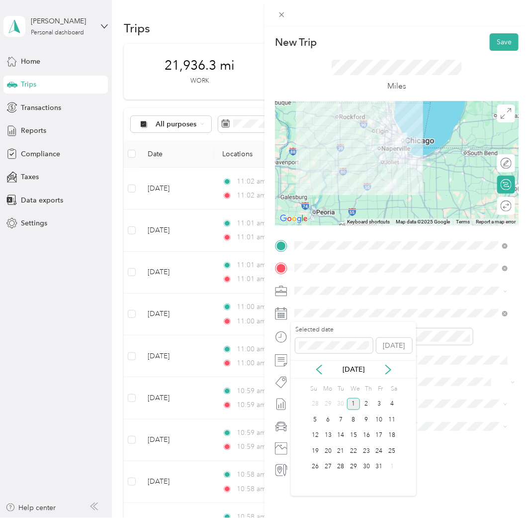
click at [324, 369] on div "Oct 2025" at bounding box center [353, 369] width 125 height 10
click at [322, 368] on icon at bounding box center [319, 369] width 10 height 10
click at [388, 420] on div "13" at bounding box center [392, 419] width 13 height 12
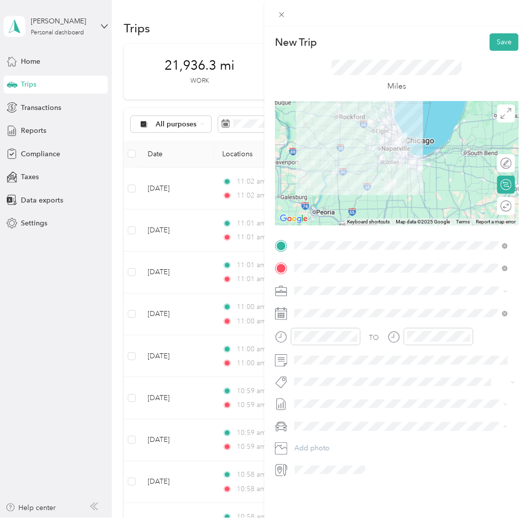
click at [343, 453] on li "Toyota 4Runner TRD Pro" at bounding box center [401, 460] width 220 height 17
click at [344, 433] on span "Sep 1 - 30, 2025" at bounding box center [319, 436] width 50 height 10
click at [497, 204] on div at bounding box center [501, 206] width 21 height 10
click at [490, 42] on button "Save" at bounding box center [504, 41] width 29 height 17
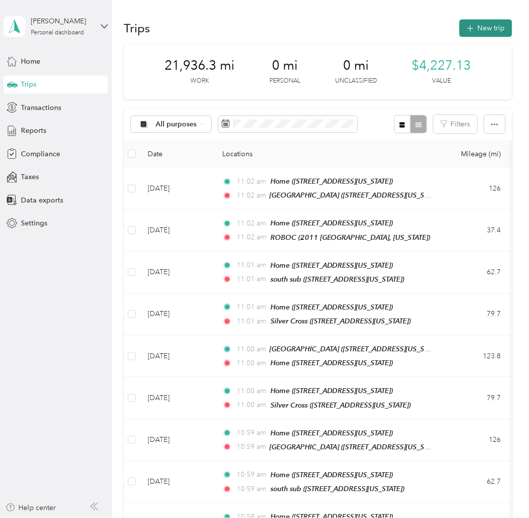
click at [465, 26] on icon "button" at bounding box center [469, 28] width 11 height 11
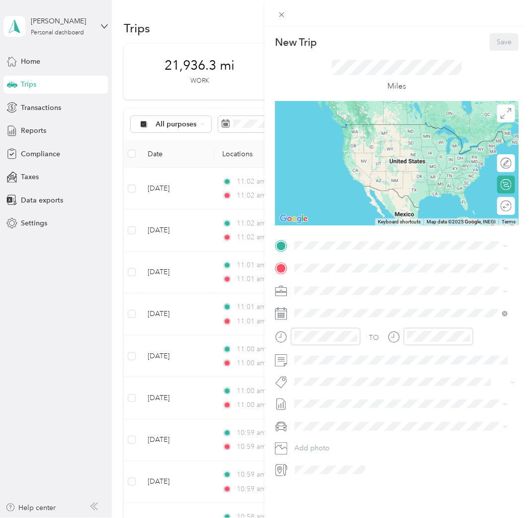
click at [378, 300] on div "Home 355 North Halsted Street, 60661, Chicago, Illinois, United States" at bounding box center [362, 289] width 99 height 21
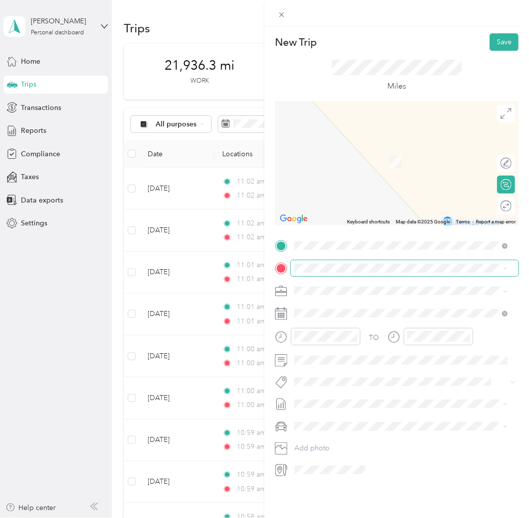
click at [356, 260] on span at bounding box center [405, 267] width 228 height 15
click at [380, 374] on div "Ingalls" at bounding box center [390, 369] width 155 height 9
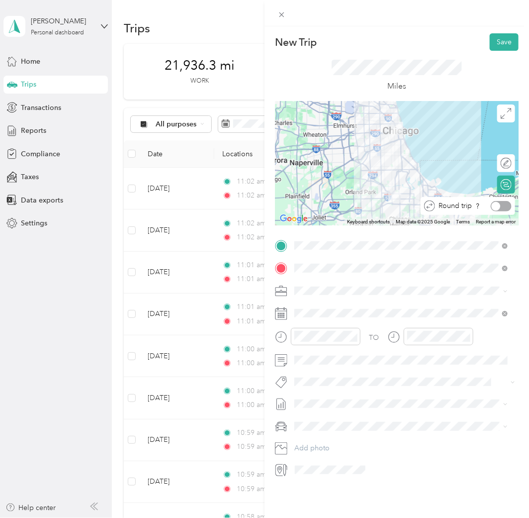
click at [501, 201] on div at bounding box center [501, 206] width 21 height 10
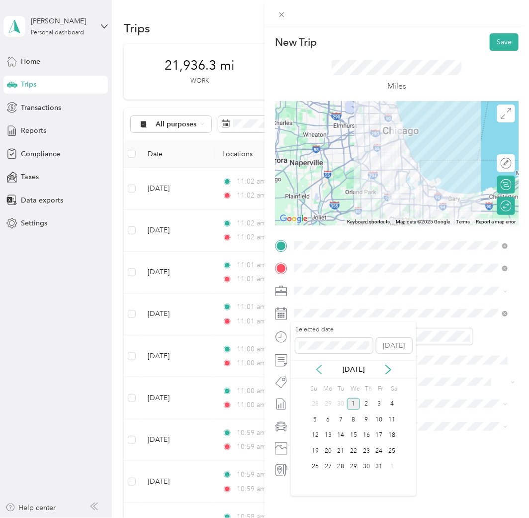
click at [315, 366] on icon at bounding box center [319, 369] width 10 height 10
click at [311, 435] on div "14" at bounding box center [315, 435] width 13 height 12
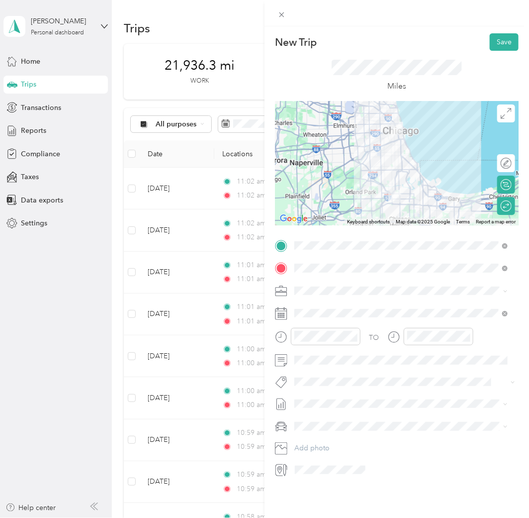
click at [349, 429] on li "Sep 1 - 30, 2025 Draft" at bounding box center [401, 433] width 220 height 16
click at [353, 453] on li "Toyota 4Runner TRD Pro" at bounding box center [401, 459] width 220 height 17
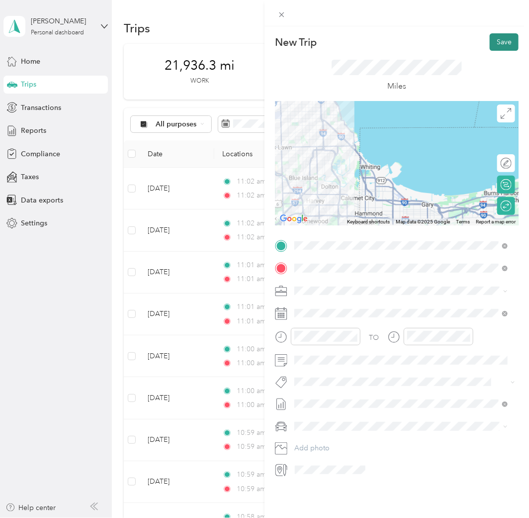
click at [495, 42] on button "Save" at bounding box center [504, 41] width 29 height 17
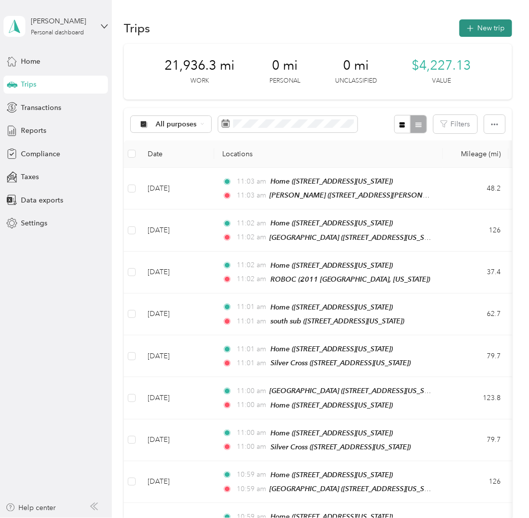
click at [480, 29] on button "New trip" at bounding box center [485, 27] width 53 height 17
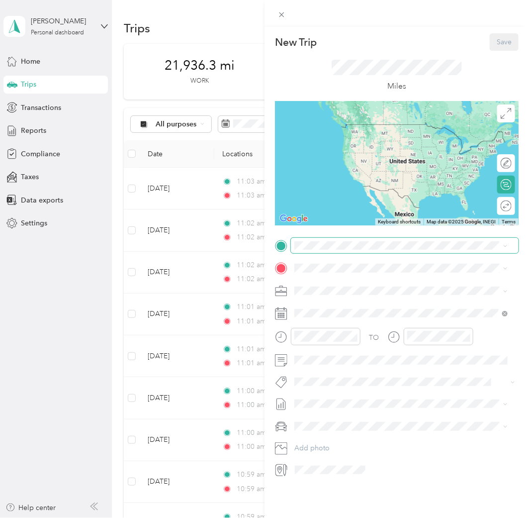
click at [371, 251] on span at bounding box center [405, 245] width 228 height 15
click at [362, 286] on div "Home 355 North Halsted Street, 60661, Chicago, Illinois, United States" at bounding box center [362, 290] width 99 height 21
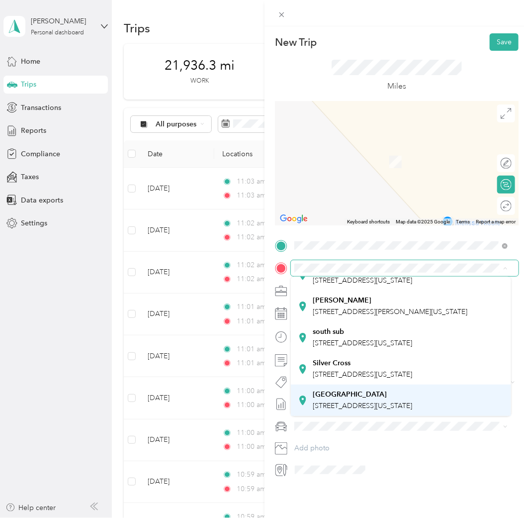
scroll to position [111, 0]
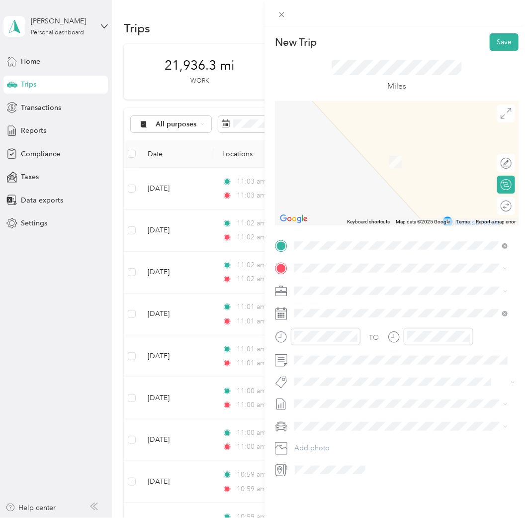
click at [380, 390] on div "Riverside 375 North Wall Street, 60901, Kankakee, Illinois, United States" at bounding box center [362, 396] width 99 height 21
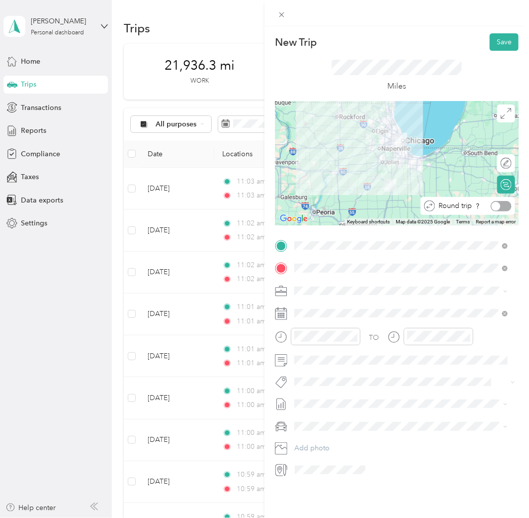
click at [500, 206] on div at bounding box center [501, 206] width 21 height 10
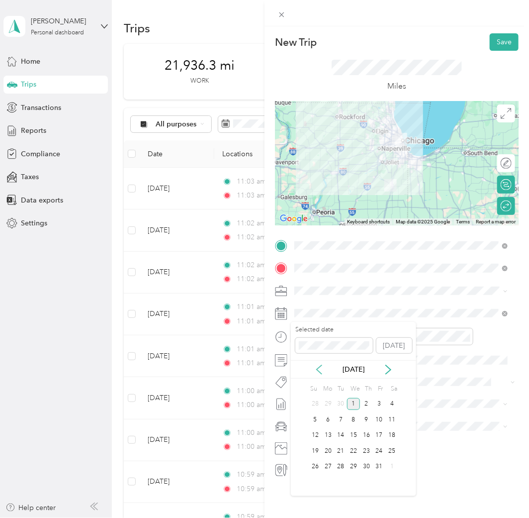
click at [324, 372] on icon at bounding box center [319, 369] width 10 height 10
click at [331, 433] on div "15" at bounding box center [328, 435] width 13 height 12
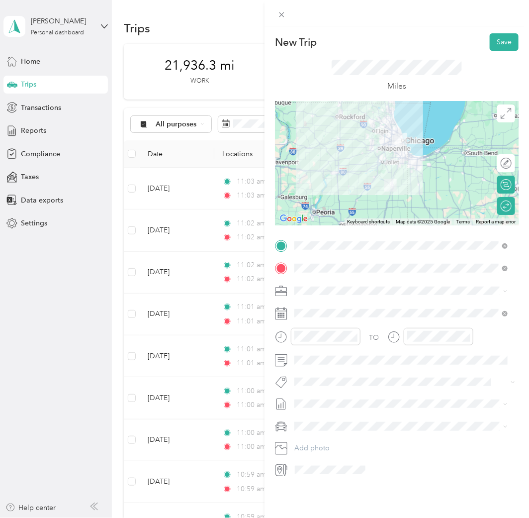
click at [358, 453] on li "Toyota 4Runner TRD Pro" at bounding box center [401, 457] width 220 height 17
click at [346, 436] on span "Sep 1 - 30, 2025 Draft" at bounding box center [401, 436] width 206 height 9
click at [490, 46] on button "Save" at bounding box center [504, 41] width 29 height 17
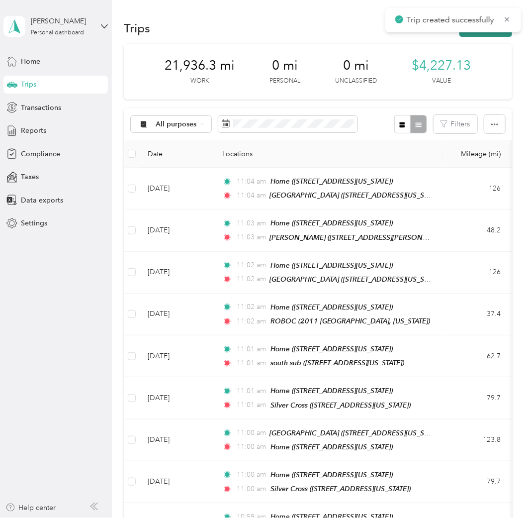
click at [484, 34] on button "New trip" at bounding box center [485, 27] width 53 height 17
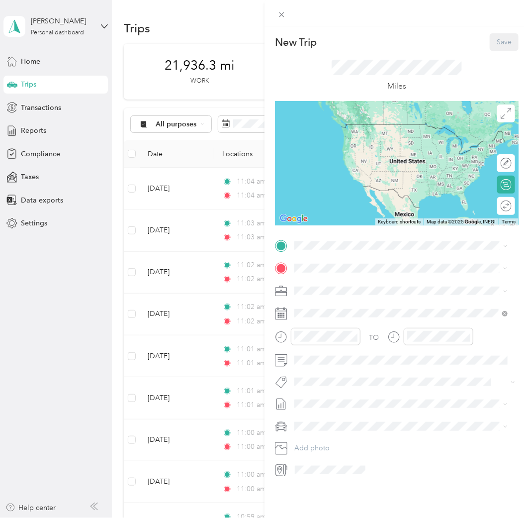
click at [351, 290] on div "Home 355 North Halsted Street, 60661, Chicago, Illinois, United States" at bounding box center [362, 287] width 99 height 21
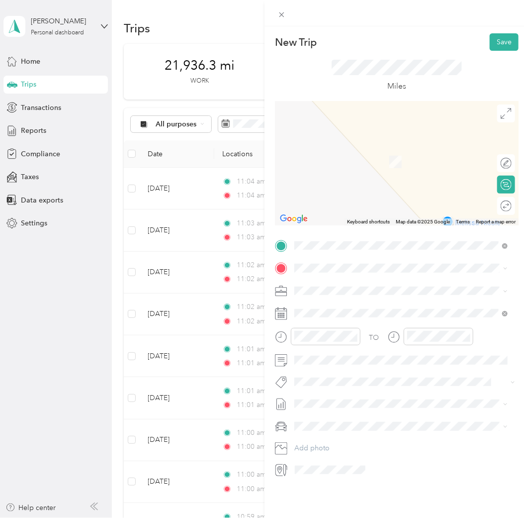
click at [338, 259] on div "TO Add photo" at bounding box center [397, 358] width 244 height 240
click at [362, 390] on div "Riverside 375 North Wall Street, 60901, Kankakee, Illinois, United States" at bounding box center [362, 400] width 99 height 21
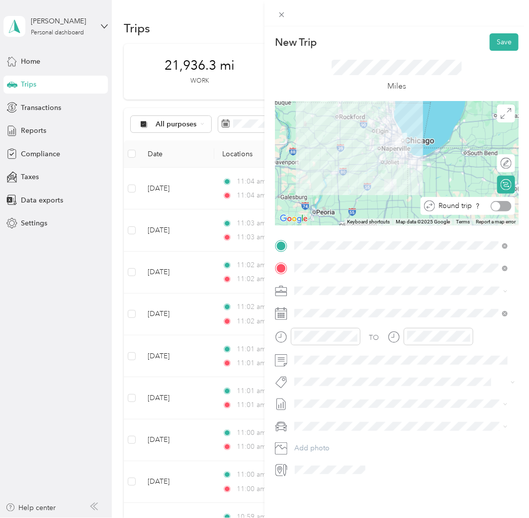
click at [500, 206] on div at bounding box center [501, 206] width 21 height 10
click at [346, 458] on span "Toyota 4Runner TRD Pro" at bounding box center [337, 460] width 78 height 8
click at [351, 322] on div "TO Add photo" at bounding box center [397, 358] width 244 height 240
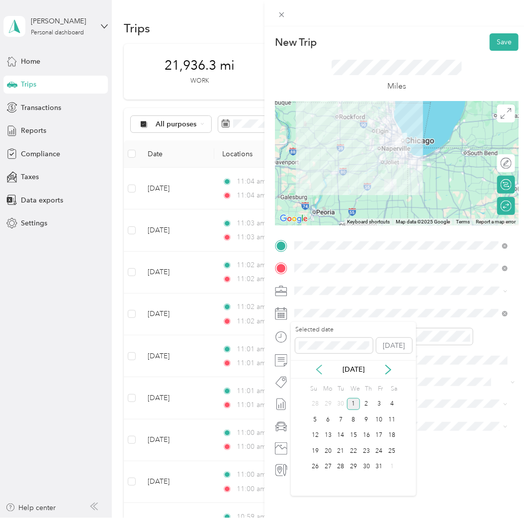
click at [323, 371] on icon at bounding box center [319, 369] width 10 height 10
click at [342, 436] on div "16" at bounding box center [341, 435] width 13 height 12
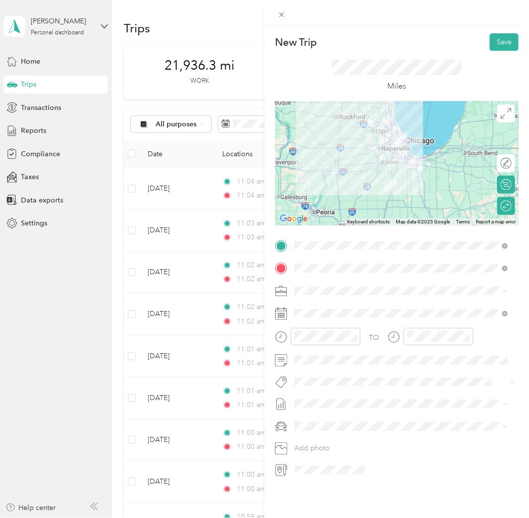
scroll to position [0, 0]
click at [499, 41] on button "Save" at bounding box center [504, 41] width 29 height 17
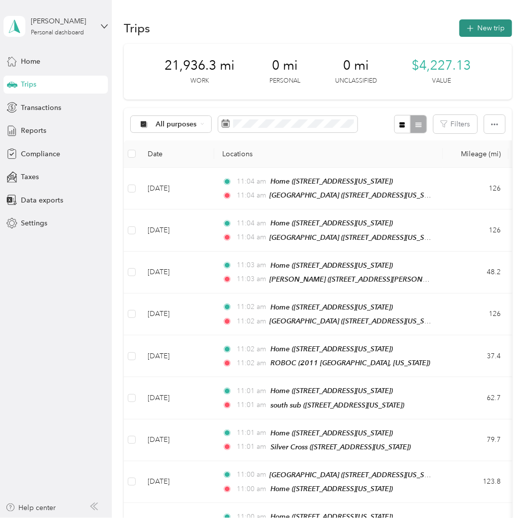
click at [467, 32] on icon "button" at bounding box center [469, 28] width 11 height 11
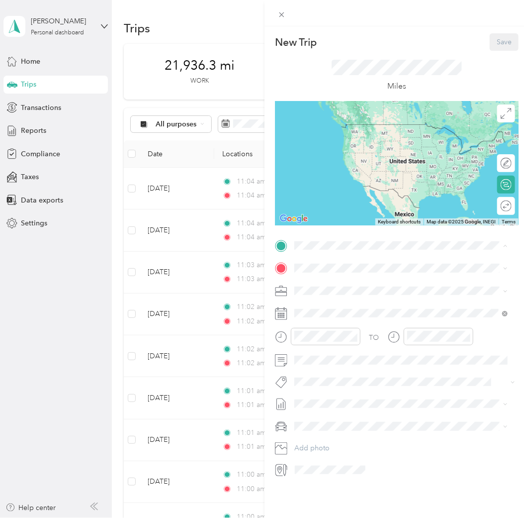
click at [352, 284] on div "Home" at bounding box center [362, 284] width 99 height 9
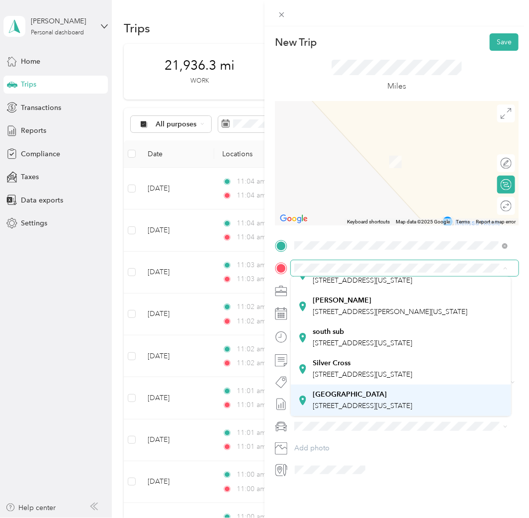
scroll to position [111, 0]
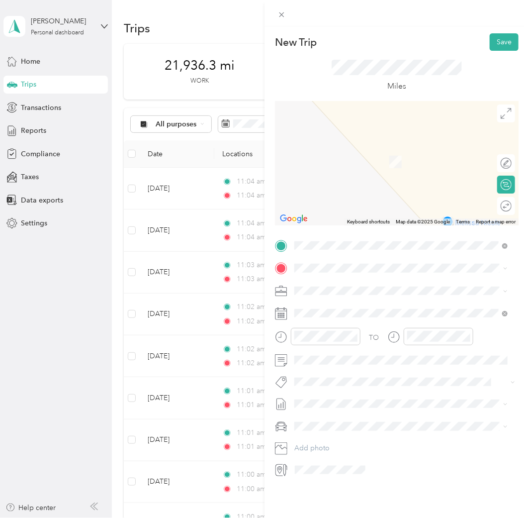
click at [382, 369] on span "1900 Silver Cross Boulevard, 60451, New Lenox, Illinois, United States" at bounding box center [362, 373] width 99 height 8
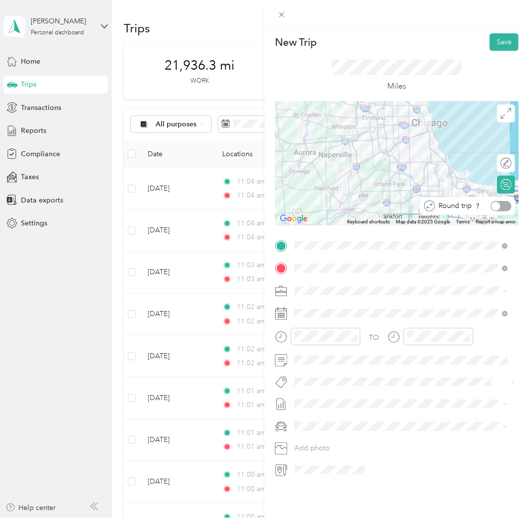
click at [499, 203] on div at bounding box center [501, 206] width 21 height 10
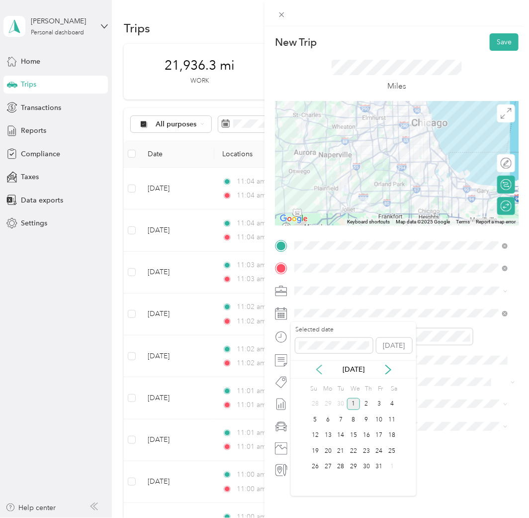
click at [321, 368] on icon at bounding box center [319, 369] width 10 height 10
click at [349, 435] on div "17" at bounding box center [353, 435] width 13 height 12
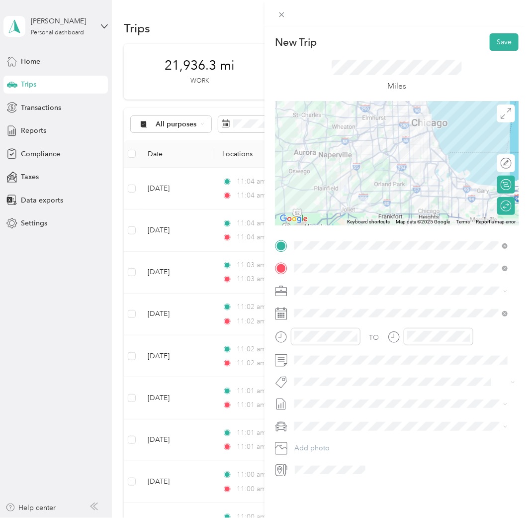
click at [349, 446] on ol "Toyota 4Runner Toyota 4Runner TRD Pro" at bounding box center [401, 448] width 220 height 35
click at [361, 437] on li "Sep 1 - 30, 2025 Draft" at bounding box center [401, 436] width 220 height 16
click at [354, 442] on div "Toyota 4Runner" at bounding box center [401, 442] width 206 height 10
click at [502, 42] on button "Save" at bounding box center [504, 41] width 29 height 17
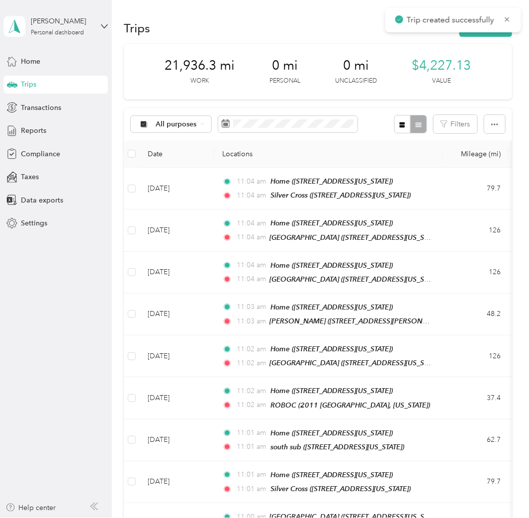
click at [475, 31] on div "Trip created successfully" at bounding box center [453, 20] width 136 height 24
click at [475, 34] on button "New trip" at bounding box center [485, 27] width 53 height 17
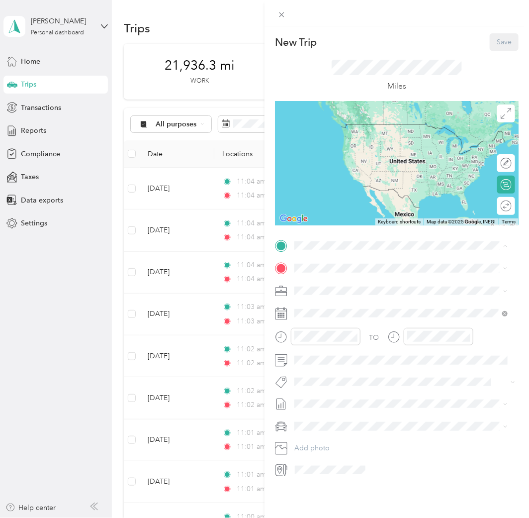
click at [336, 289] on div "Home 355 North Halsted Street, 60661, Chicago, Illinois, United States" at bounding box center [362, 290] width 99 height 21
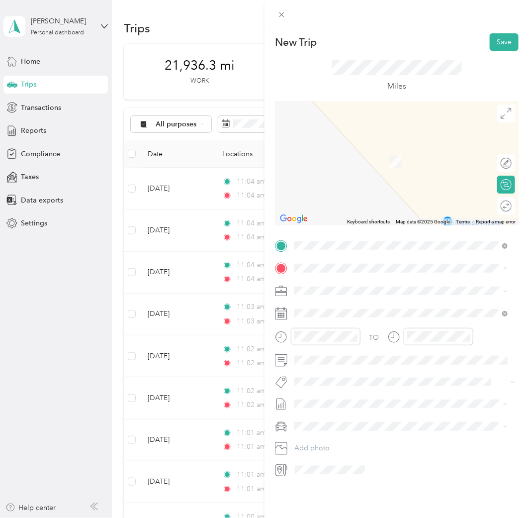
click at [372, 390] on div "Riverside" at bounding box center [362, 394] width 99 height 9
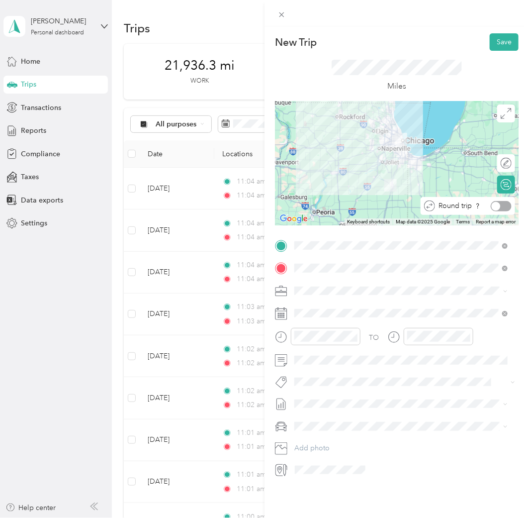
click at [495, 206] on div at bounding box center [501, 206] width 21 height 10
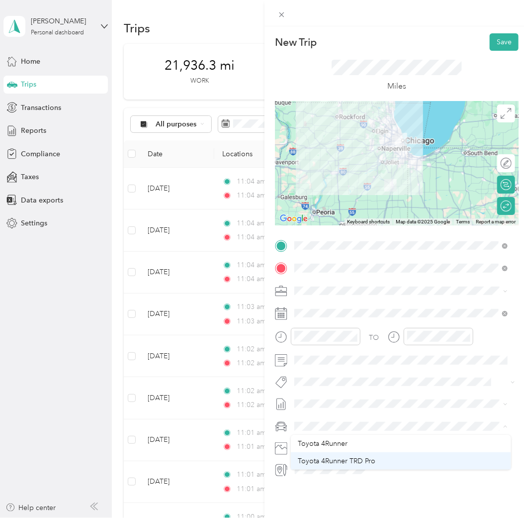
click at [339, 452] on li "Toyota 4Runner TRD Pro" at bounding box center [401, 460] width 220 height 17
click at [348, 437] on div "TO Add photo" at bounding box center [397, 358] width 244 height 240
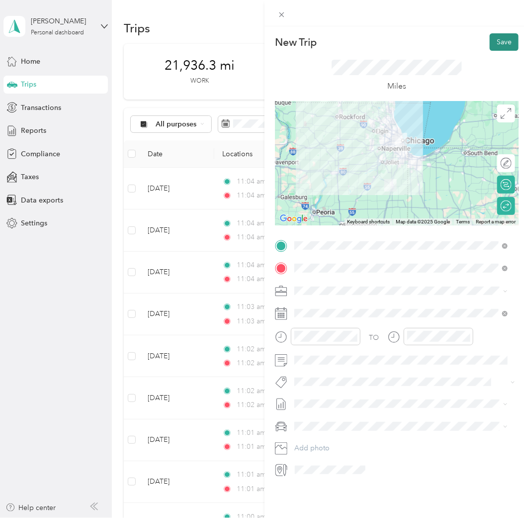
click at [498, 42] on button "Save" at bounding box center [504, 41] width 29 height 17
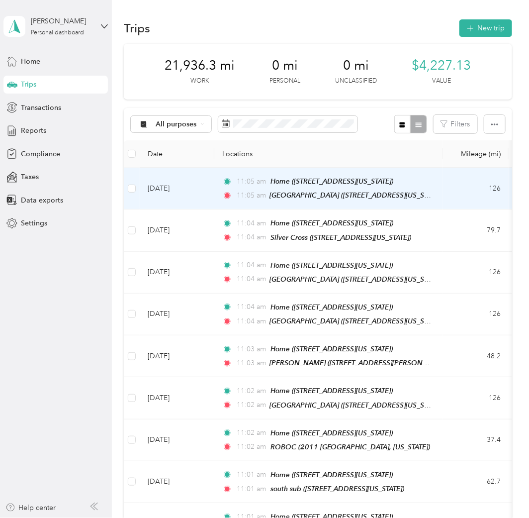
click at [196, 190] on td "Oct 1, 2025" at bounding box center [177, 189] width 75 height 42
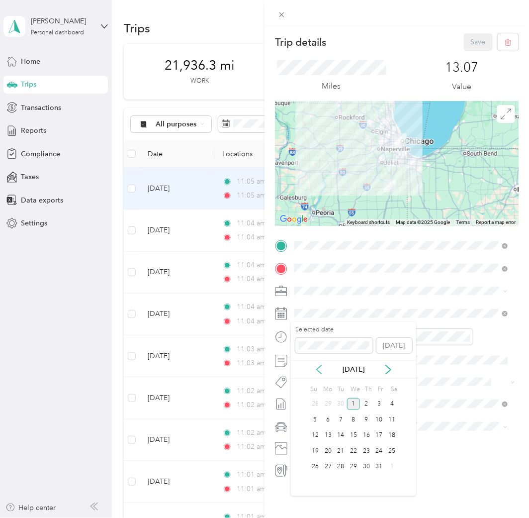
click at [316, 372] on icon at bounding box center [319, 369] width 10 height 10
click at [368, 438] on div "18" at bounding box center [366, 435] width 13 height 12
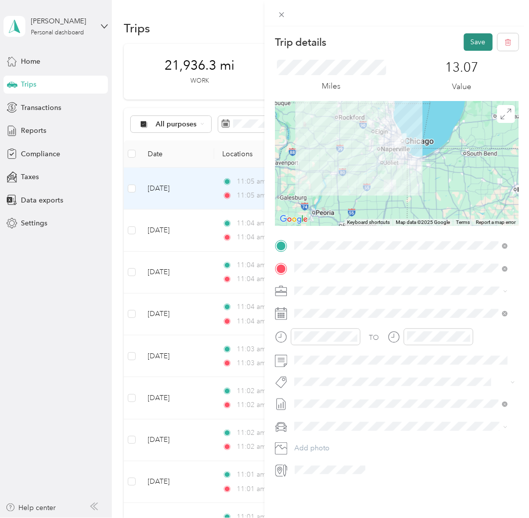
click at [466, 38] on button "Save" at bounding box center [478, 41] width 29 height 17
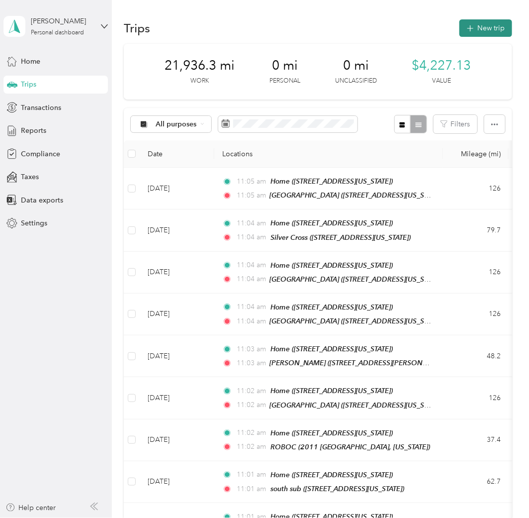
click at [480, 32] on button "New trip" at bounding box center [485, 27] width 53 height 17
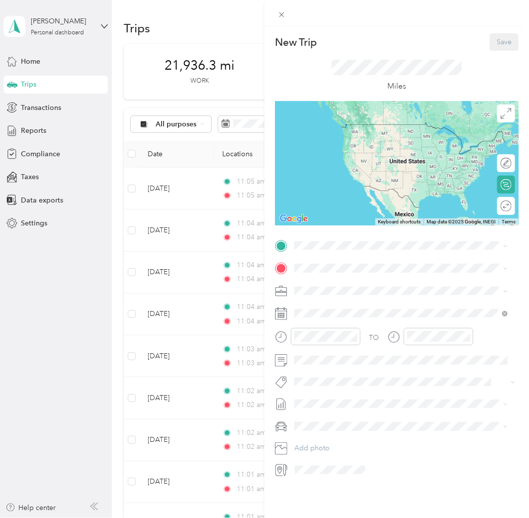
click at [343, 287] on div "Home 355 North Halsted Street, 60661, Chicago, Illinois, United States" at bounding box center [362, 289] width 99 height 21
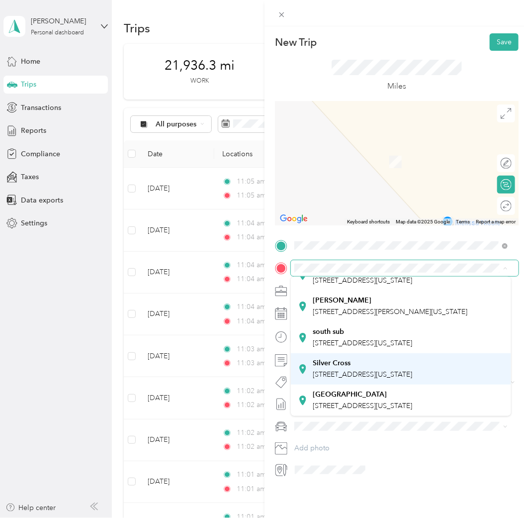
scroll to position [111, 0]
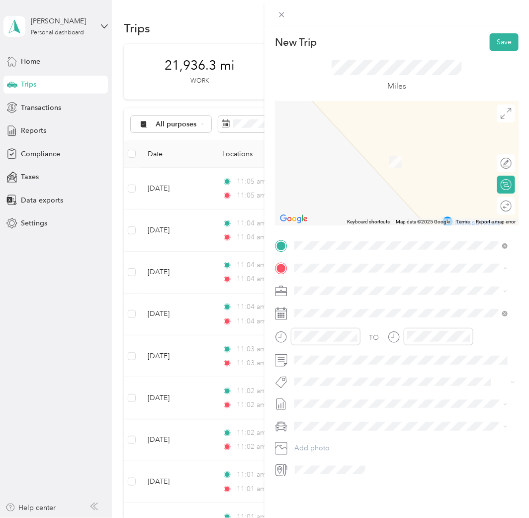
click at [338, 327] on div "south sub 9200 Calumet Avenue, 46321, Munster, Indiana, United States" at bounding box center [362, 337] width 99 height 21
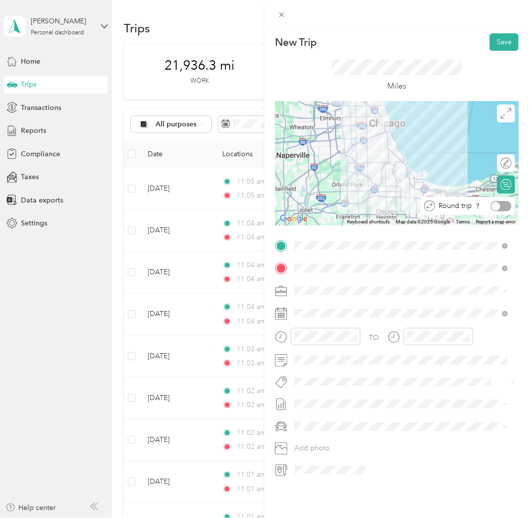
click at [498, 205] on div at bounding box center [501, 206] width 21 height 10
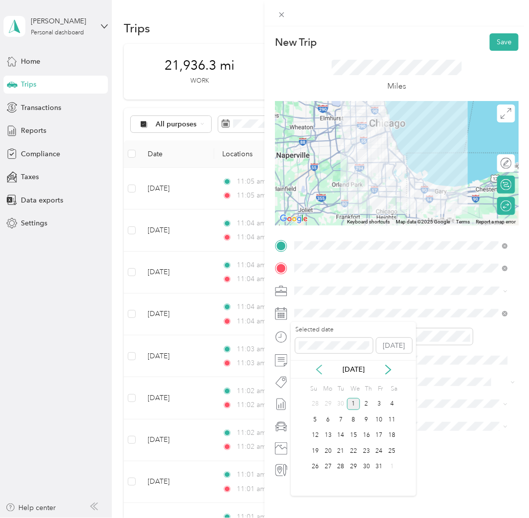
click at [319, 367] on icon at bounding box center [319, 369] width 10 height 10
click at [375, 436] on div "19" at bounding box center [379, 435] width 13 height 12
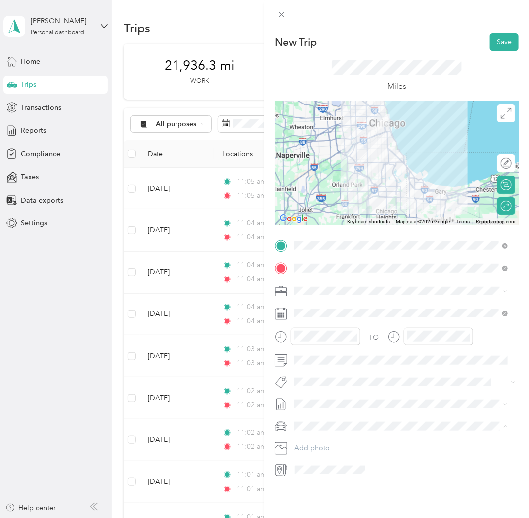
click at [344, 439] on span "Toyota 4Runner" at bounding box center [323, 443] width 50 height 8
click at [348, 437] on li "Sep 1 - 30, 2025 Draft" at bounding box center [401, 436] width 220 height 16
click at [501, 48] on button "Save" at bounding box center [504, 41] width 29 height 17
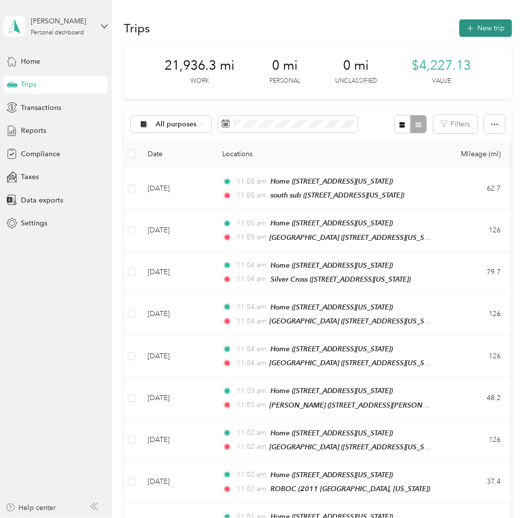
click at [472, 31] on button "New trip" at bounding box center [485, 27] width 53 height 17
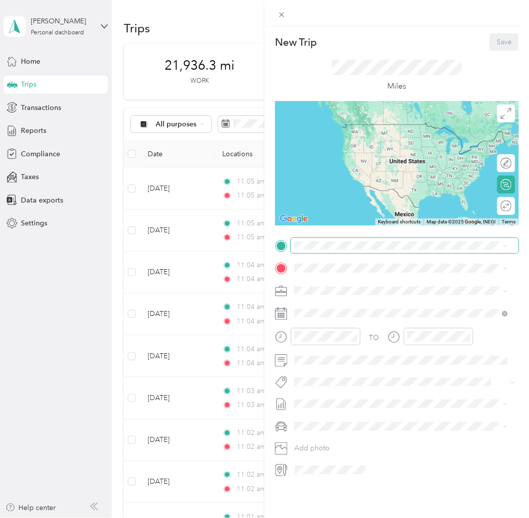
click at [363, 250] on span at bounding box center [405, 245] width 228 height 15
click at [361, 284] on div "Home 355 North Halsted Street, 60661, Chicago, Illinois, United States" at bounding box center [362, 288] width 99 height 21
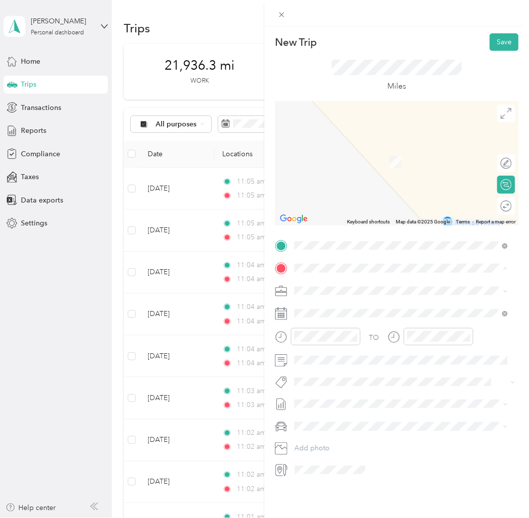
click at [382, 370] on span "1900 Silver Cross Boulevard, 60451, New Lenox, Illinois, United States" at bounding box center [362, 374] width 99 height 8
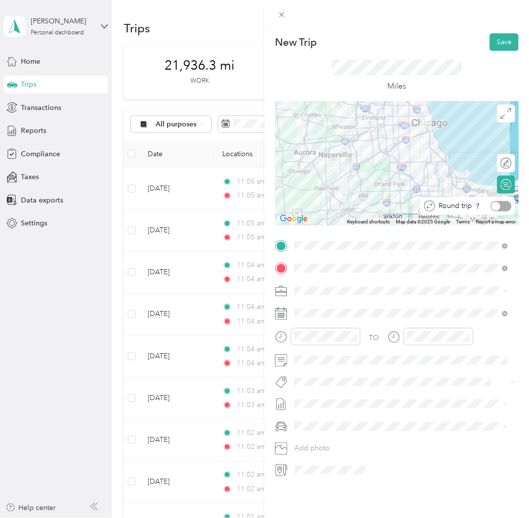
click at [498, 205] on div at bounding box center [501, 206] width 21 height 10
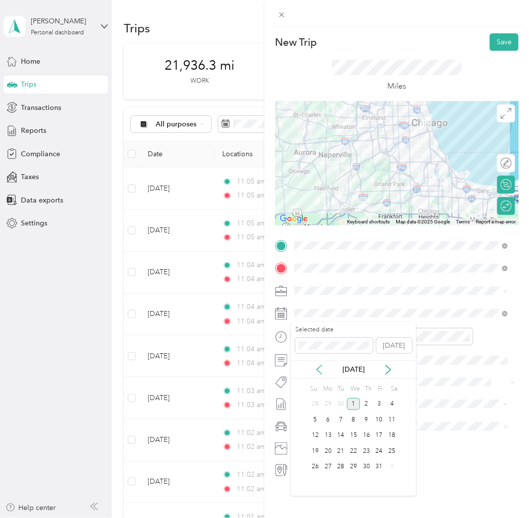
click at [319, 367] on icon at bounding box center [319, 369] width 5 height 9
click at [389, 438] on div "20" at bounding box center [392, 435] width 13 height 12
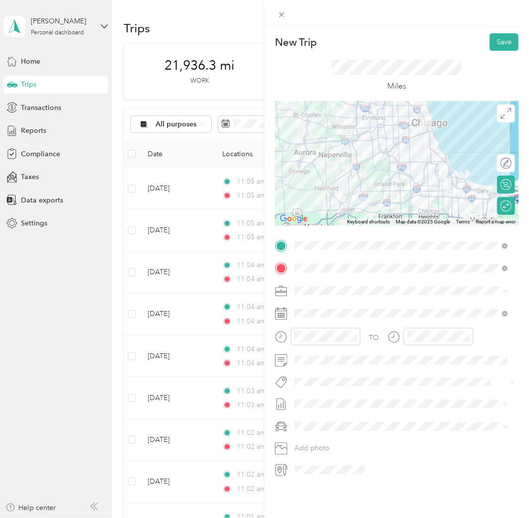
click at [352, 430] on li "Sep 1 - 30, 2025 Draft" at bounding box center [401, 435] width 220 height 16
click at [361, 453] on li "Toyota 4Runner TRD Pro" at bounding box center [401, 460] width 220 height 17
click at [504, 38] on button "Save" at bounding box center [504, 41] width 29 height 17
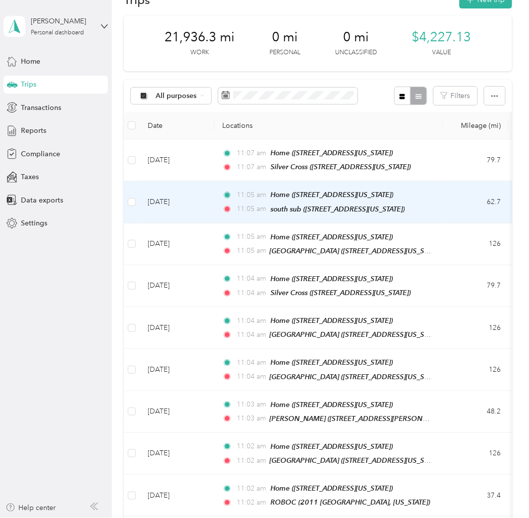
scroll to position [0, 0]
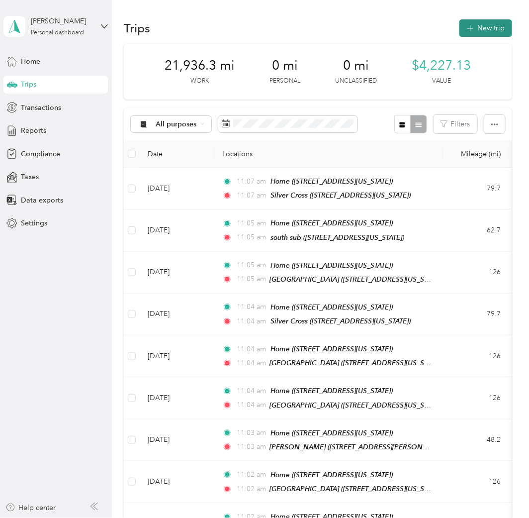
click at [478, 23] on button "New trip" at bounding box center [485, 27] width 53 height 17
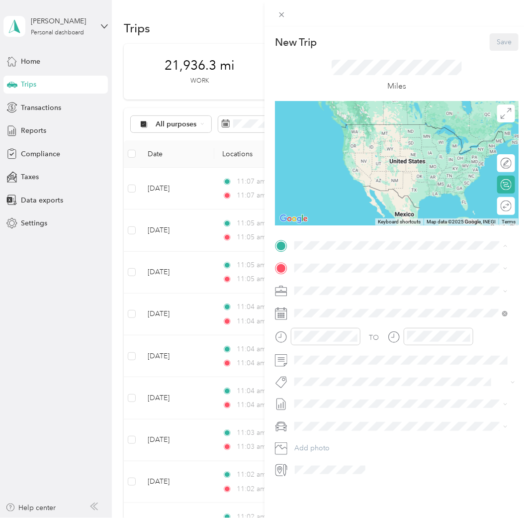
click at [337, 288] on div "Home 355 North Halsted Street, 60661, Chicago, Illinois, United States" at bounding box center [362, 290] width 99 height 21
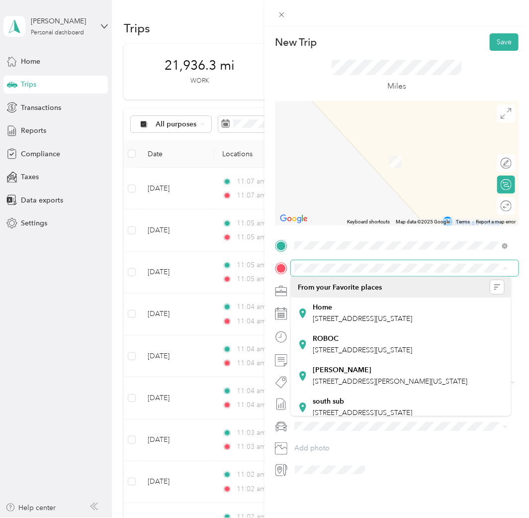
scroll to position [111, 0]
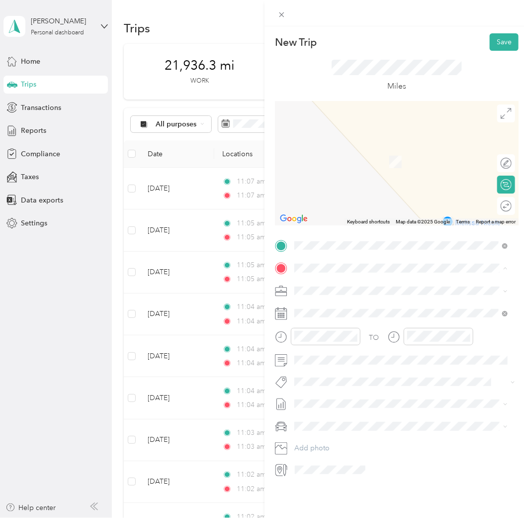
click at [383, 390] on div "Riverside 375 North Wall Street, 60901, Kankakee, Illinois, United States" at bounding box center [362, 400] width 99 height 21
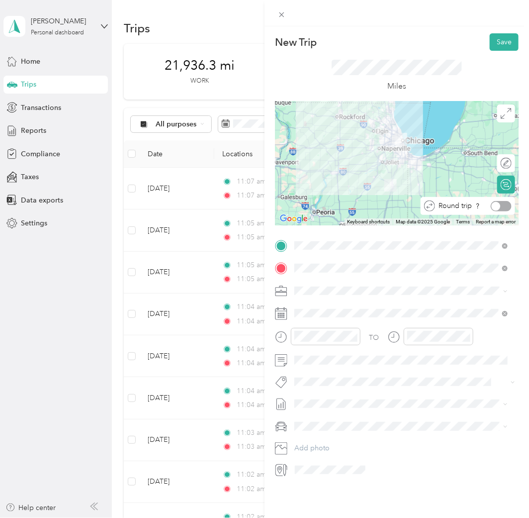
click at [496, 203] on div at bounding box center [501, 206] width 21 height 10
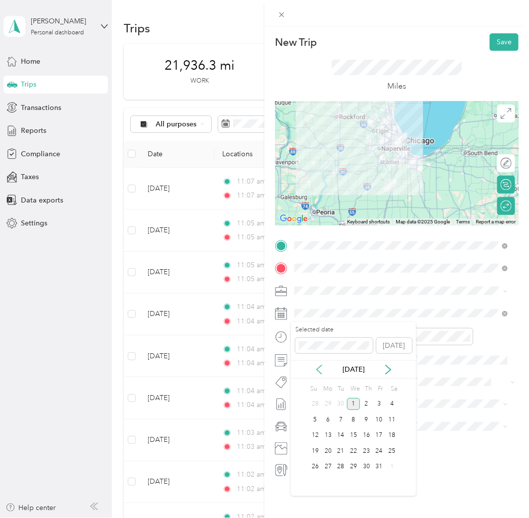
click at [316, 370] on icon at bounding box center [319, 369] width 10 height 10
click at [314, 450] on div "21" at bounding box center [315, 450] width 13 height 12
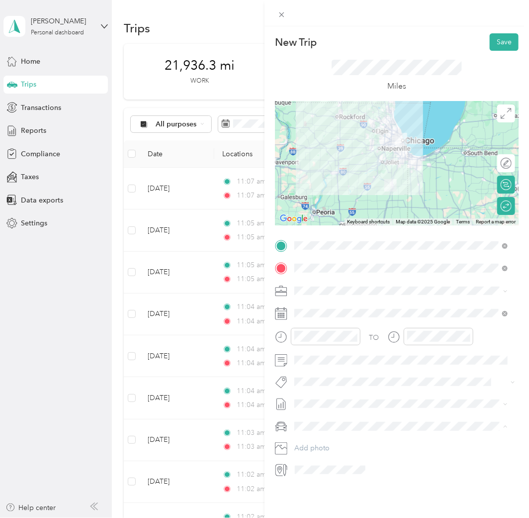
click at [343, 458] on span "Toyota 4Runner TRD Pro" at bounding box center [337, 460] width 78 height 8
click at [340, 434] on span "Sep 1 - 30, 2025" at bounding box center [319, 433] width 50 height 10
click at [508, 38] on button "Save" at bounding box center [504, 41] width 29 height 17
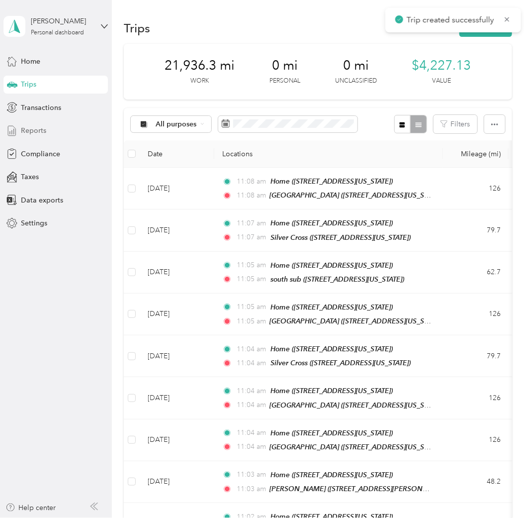
click at [41, 127] on span "Reports" at bounding box center [33, 130] width 25 height 10
